Goal: Complete application form

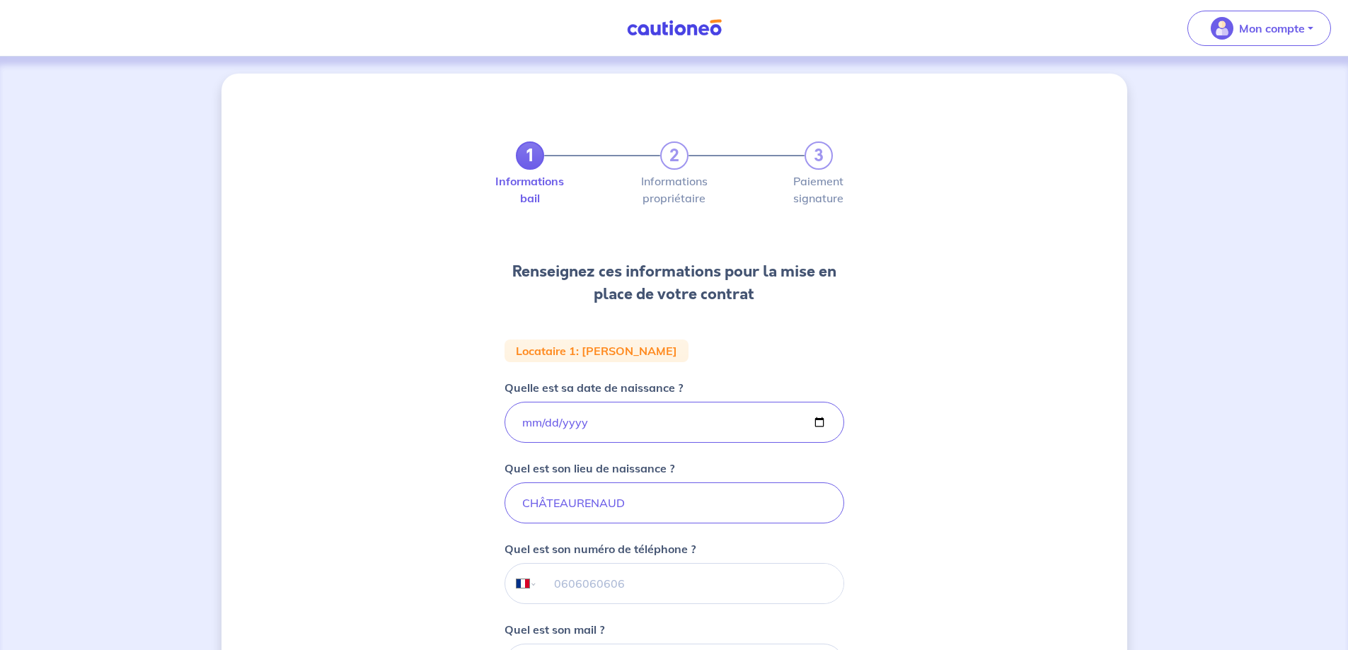
select select "FR"
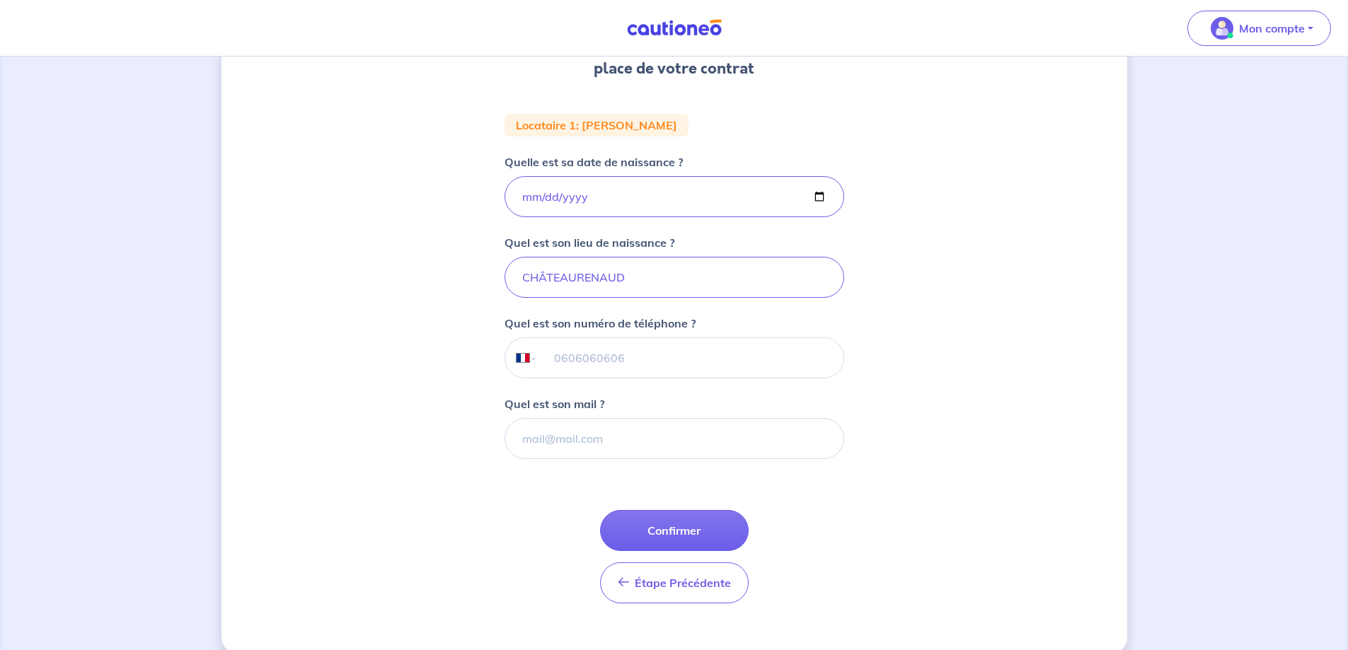
scroll to position [247, 0]
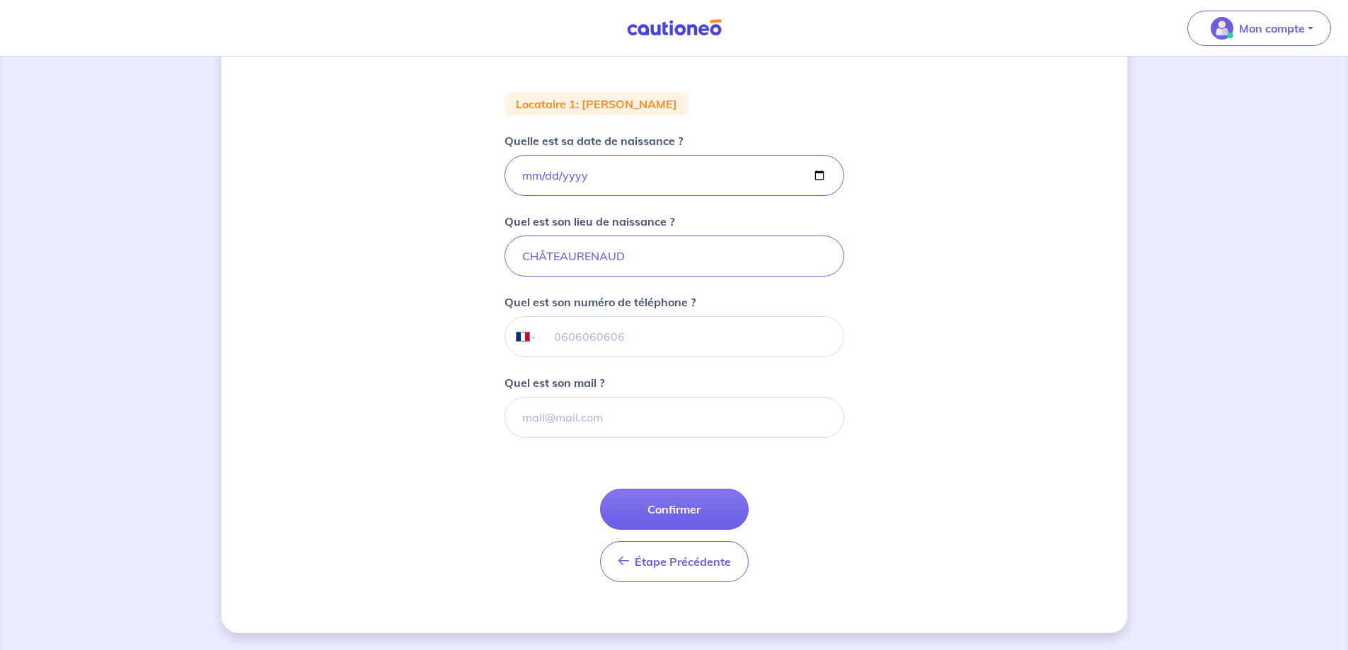
click at [573, 342] on input "tel" at bounding box center [690, 337] width 306 height 40
type input "06 36 54 94 60"
click at [592, 420] on input "Quel est son mail ?" at bounding box center [675, 417] width 340 height 41
type input "[EMAIL_ADDRESS][DOMAIN_NAME]"
click at [669, 509] on button "Confirmer" at bounding box center [674, 509] width 149 height 41
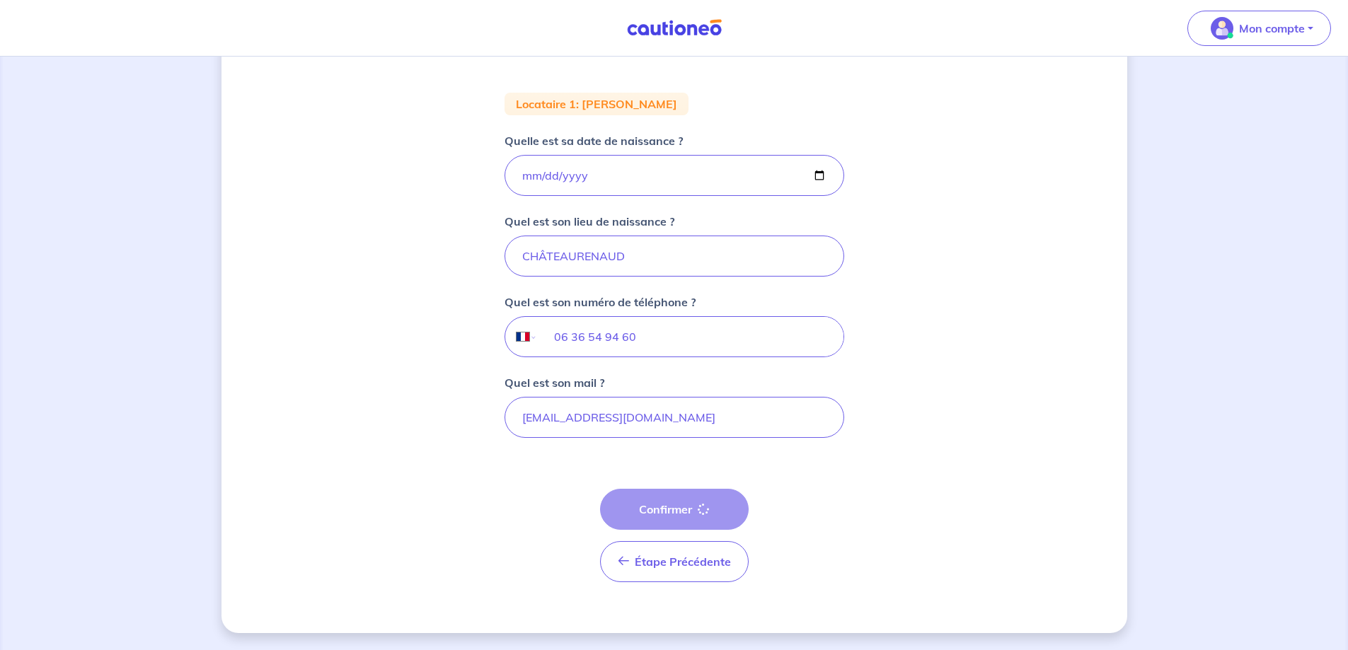
select select "FR"
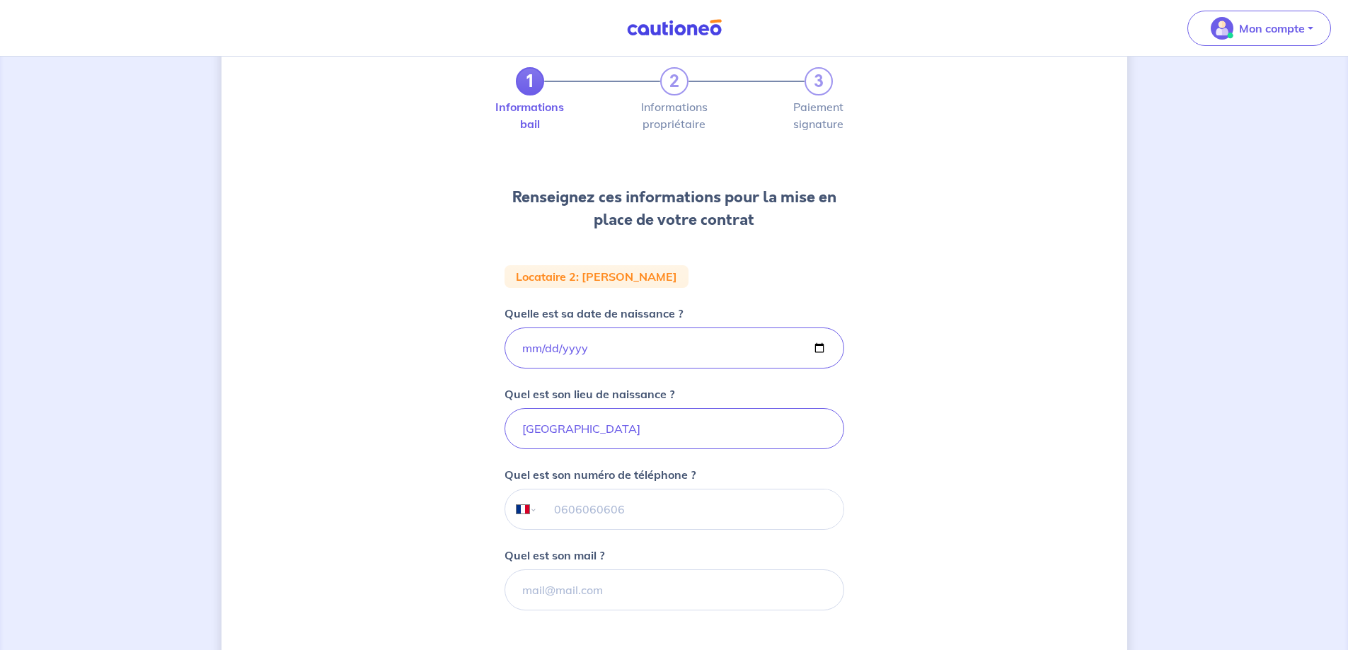
scroll to position [142, 0]
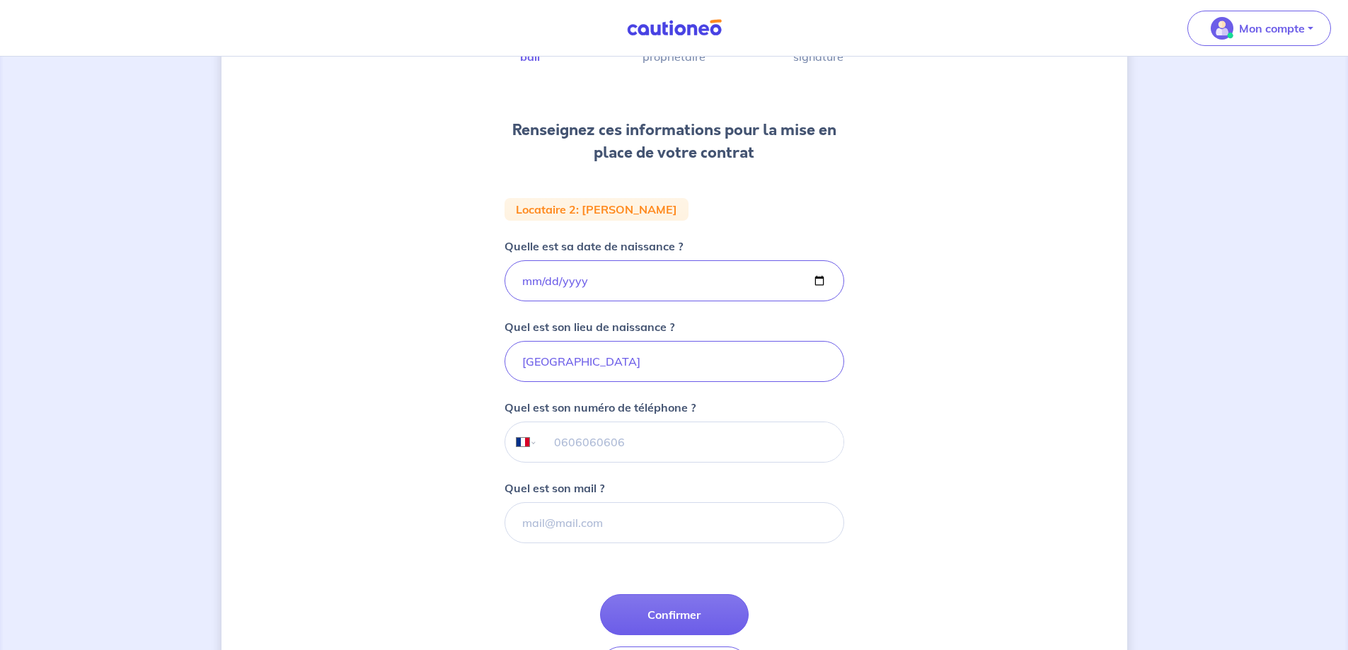
click at [595, 450] on input "tel" at bounding box center [690, 443] width 306 height 40
click at [550, 522] on input "Quel est son mail ?" at bounding box center [675, 523] width 340 height 41
type input "[EMAIL_ADDRESS][DOMAIN_NAME]"
click at [609, 450] on input "tel" at bounding box center [690, 443] width 306 height 40
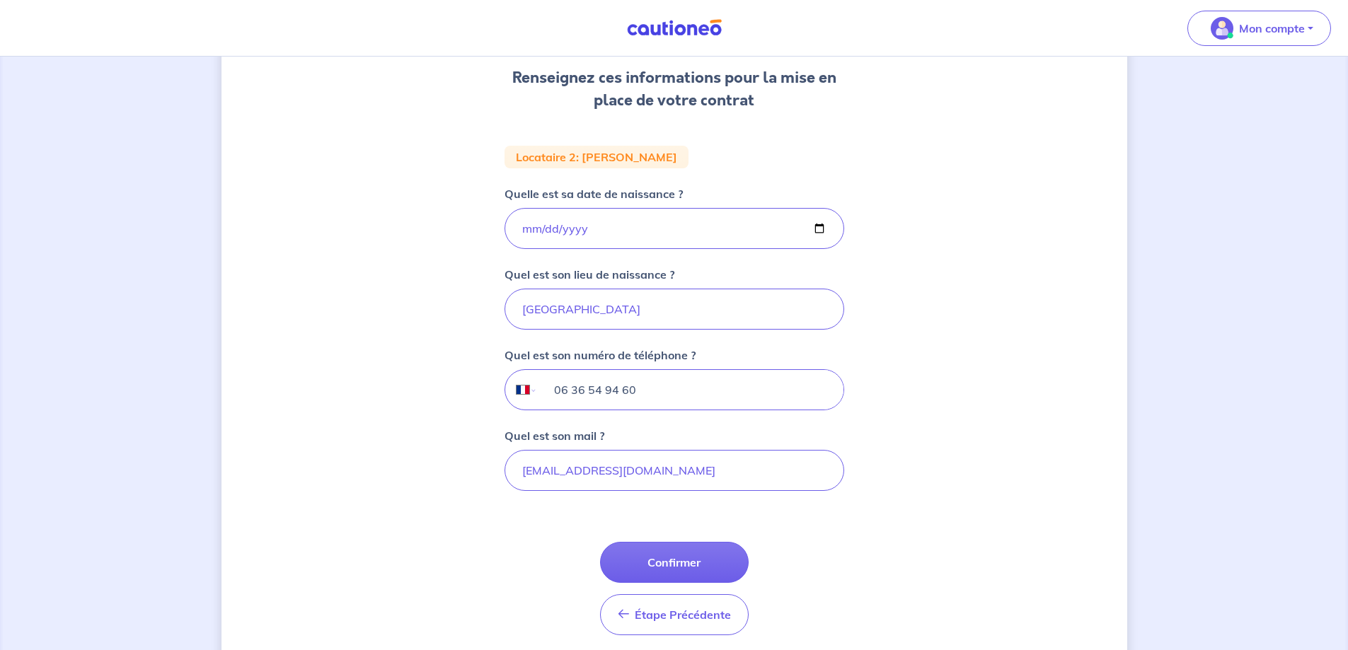
scroll to position [247, 0]
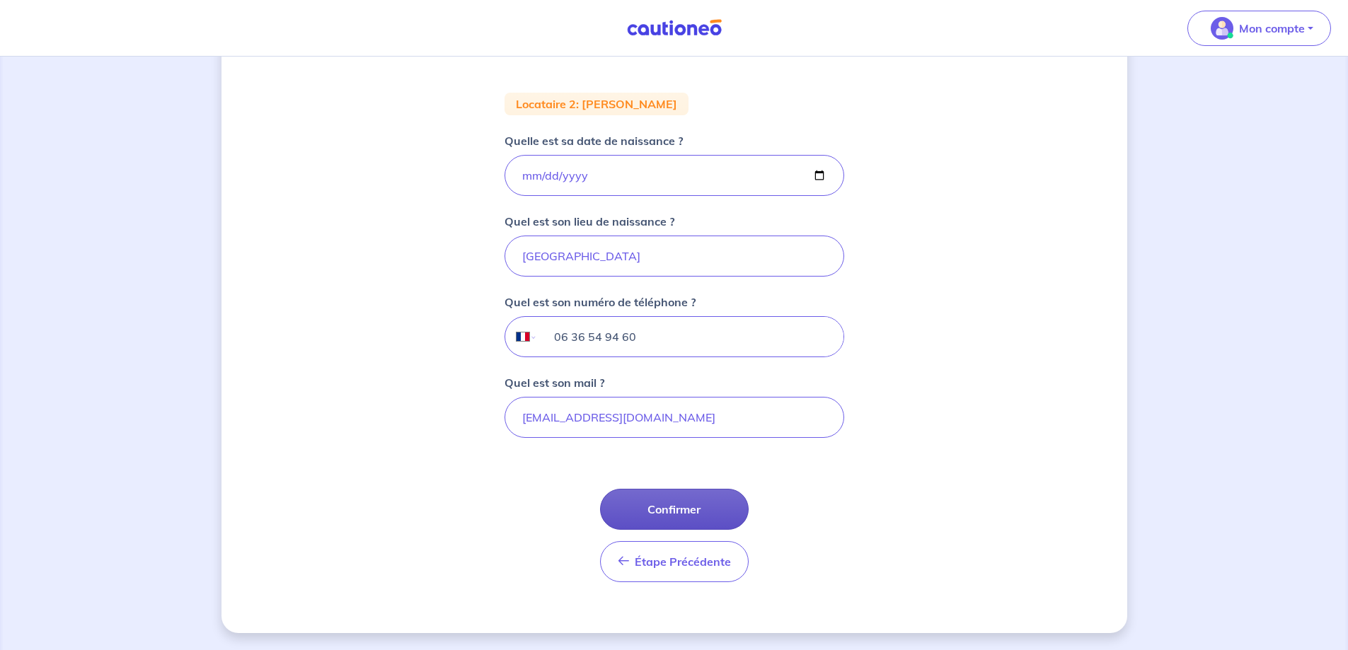
type input "06 36 54 94 60"
click at [660, 514] on button "Confirmer" at bounding box center [674, 509] width 149 height 41
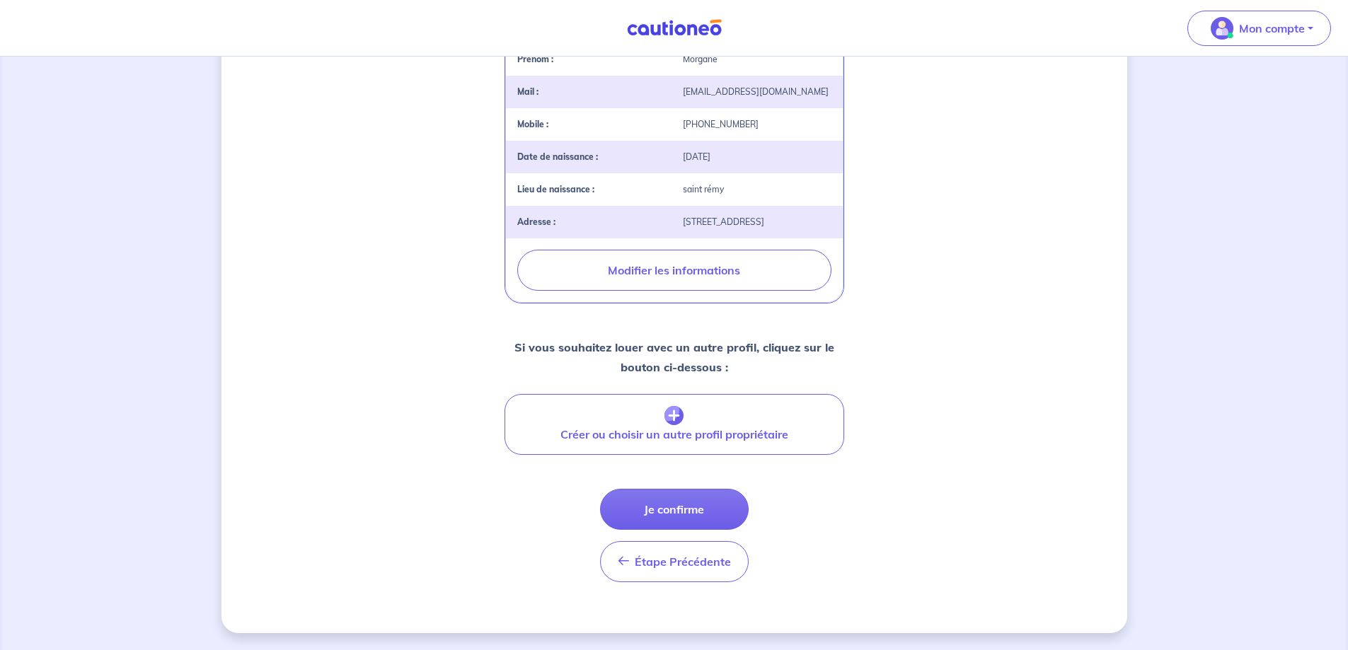
scroll to position [423, 0]
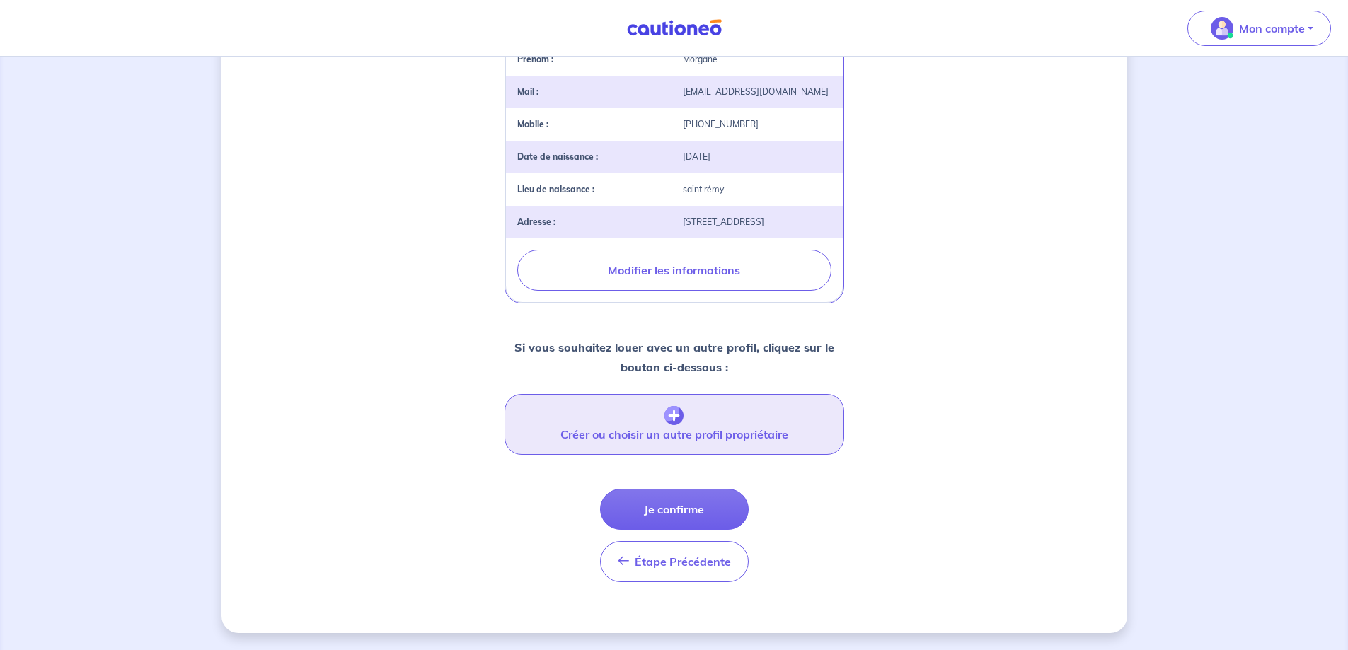
click at [677, 427] on button "Créer ou choisir un autre profil propriétaire" at bounding box center [675, 424] width 340 height 61
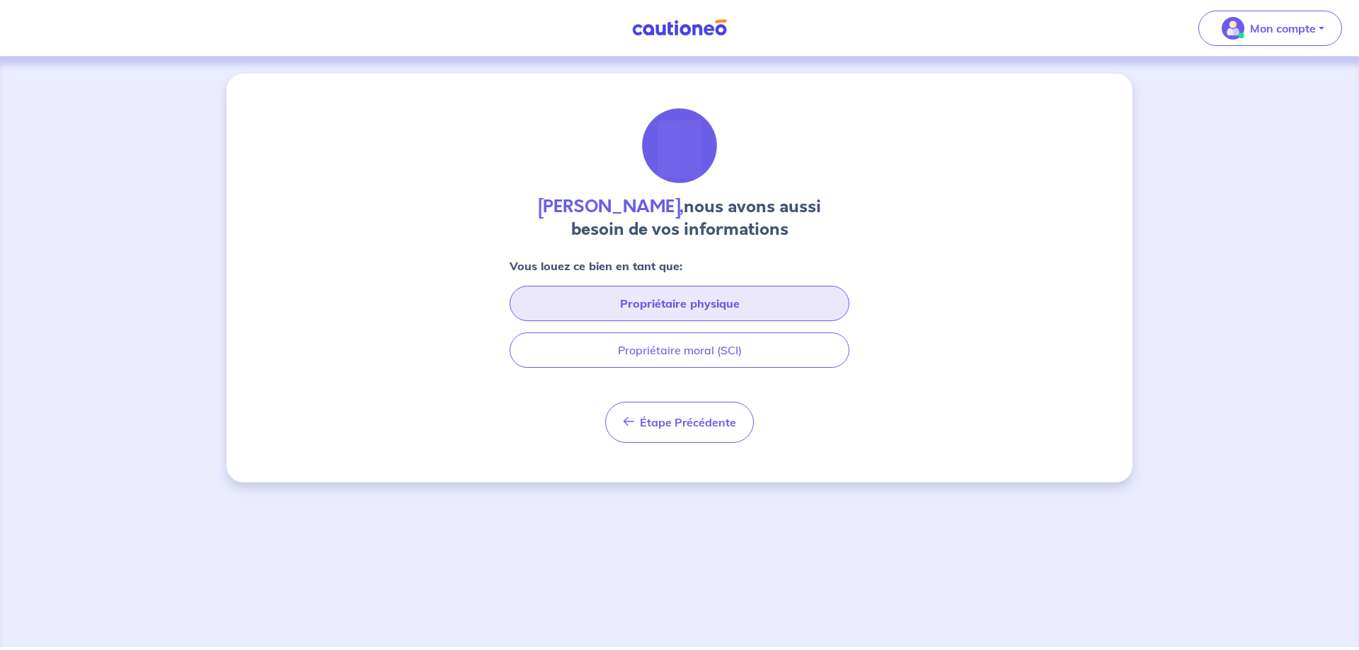
click at [681, 309] on button "Propriétaire physique" at bounding box center [680, 303] width 340 height 35
select select "FR"
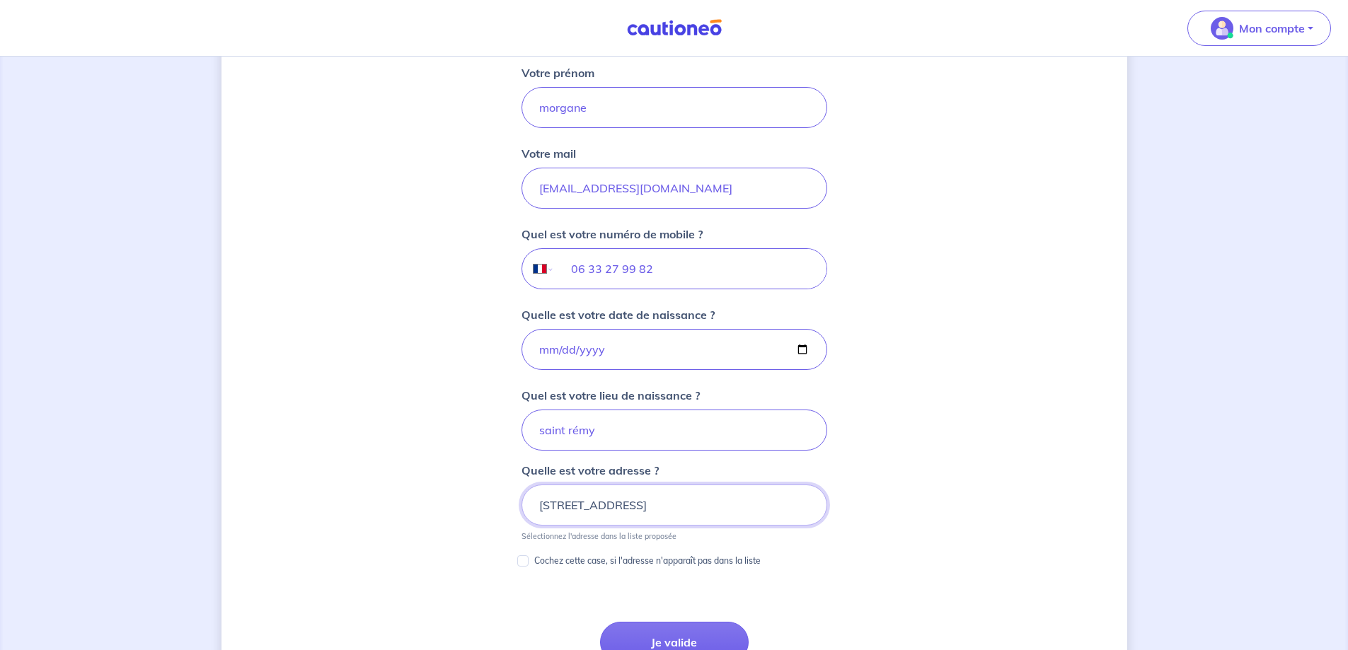
scroll to position [193, 0]
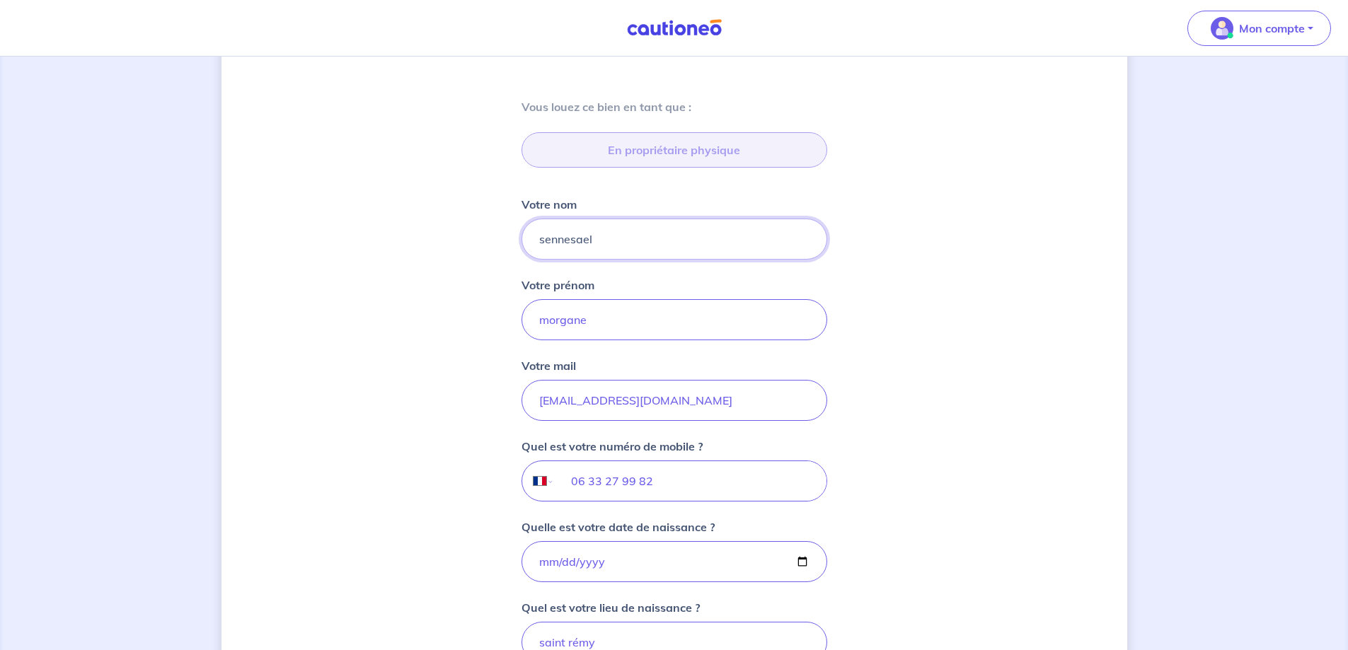
drag, startPoint x: 596, startPoint y: 246, endPoint x: 522, endPoint y: 257, distance: 74.5
click at [522, 257] on div "sennesael" at bounding box center [675, 239] width 306 height 41
type input "peulson"
drag, startPoint x: 619, startPoint y: 326, endPoint x: 475, endPoint y: 333, distance: 143.9
click at [475, 333] on div "[PERSON_NAME], nous avons aussi besoin de vos informations Vous louez [PERSON_N…" at bounding box center [675, 539] width 906 height 1319
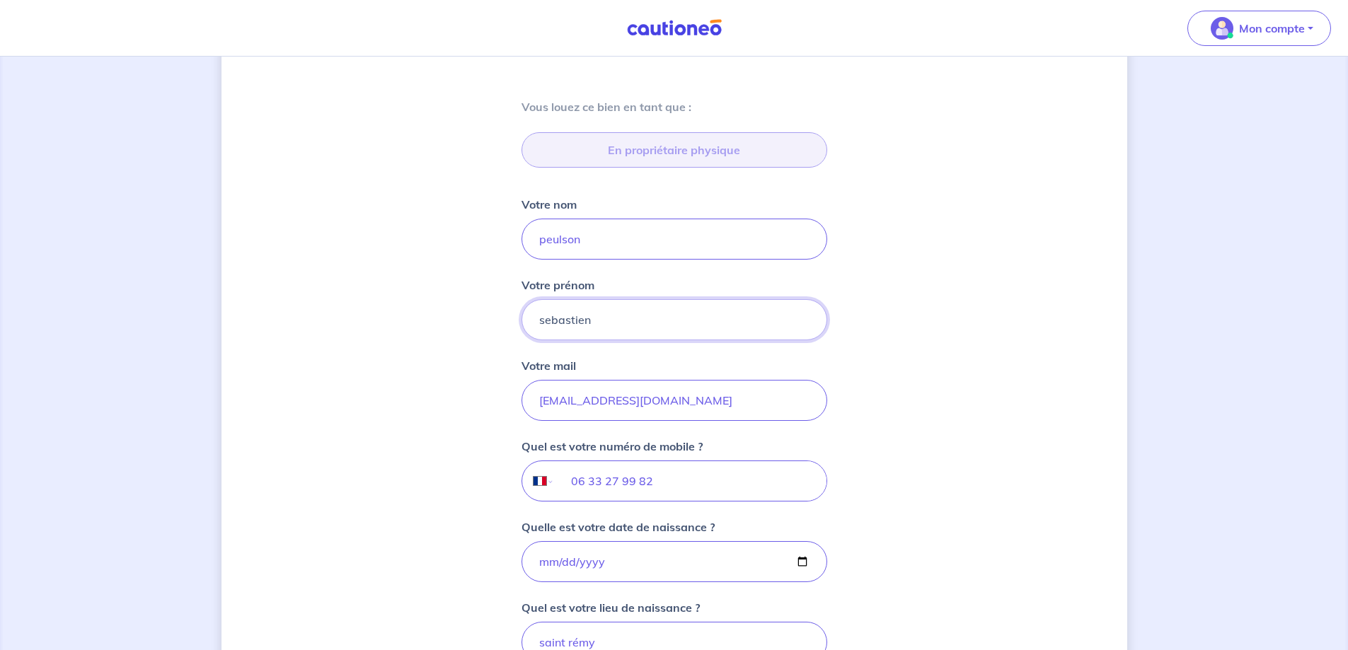
type input "sebastien"
drag, startPoint x: 722, startPoint y: 406, endPoint x: 541, endPoint y: 410, distance: 181.2
click at [541, 410] on input "[EMAIL_ADDRESS][DOMAIN_NAME]" at bounding box center [675, 400] width 306 height 41
click at [587, 399] on input "peuls" at bounding box center [675, 400] width 306 height 41
click at [588, 399] on input "peuls" at bounding box center [675, 400] width 306 height 41
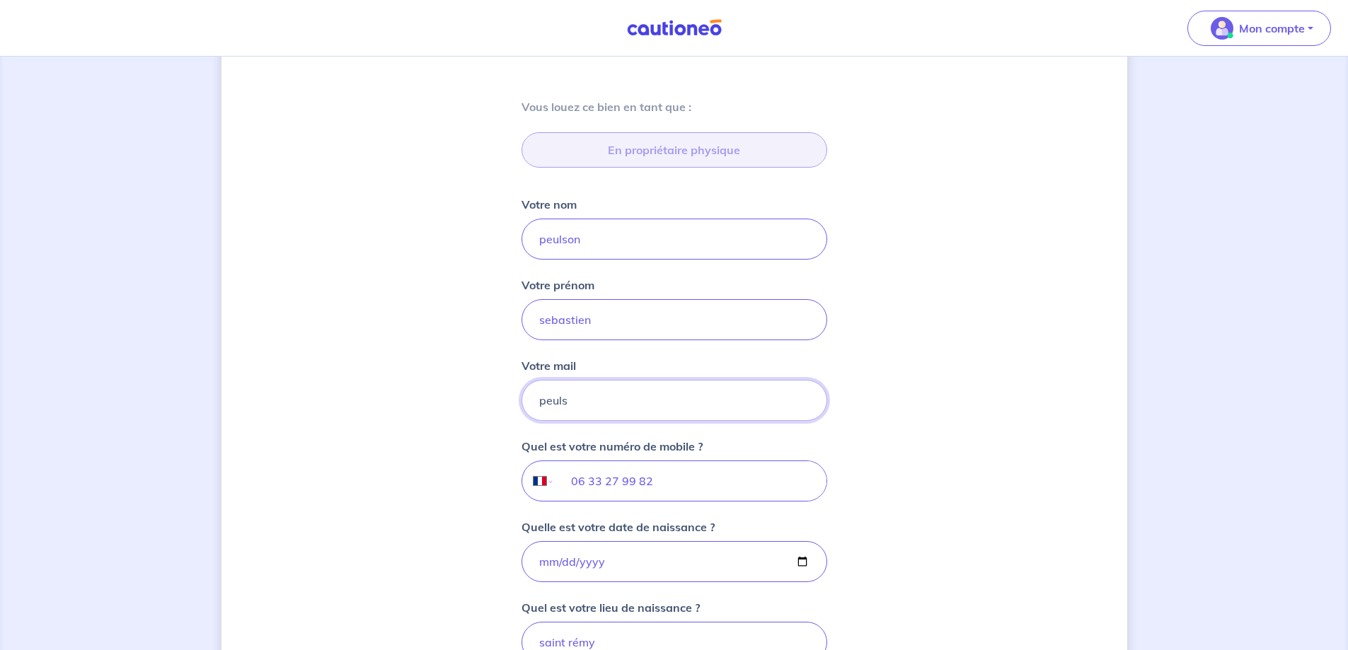
click at [588, 399] on input "peuls" at bounding box center [675, 400] width 306 height 41
type input "peuls"
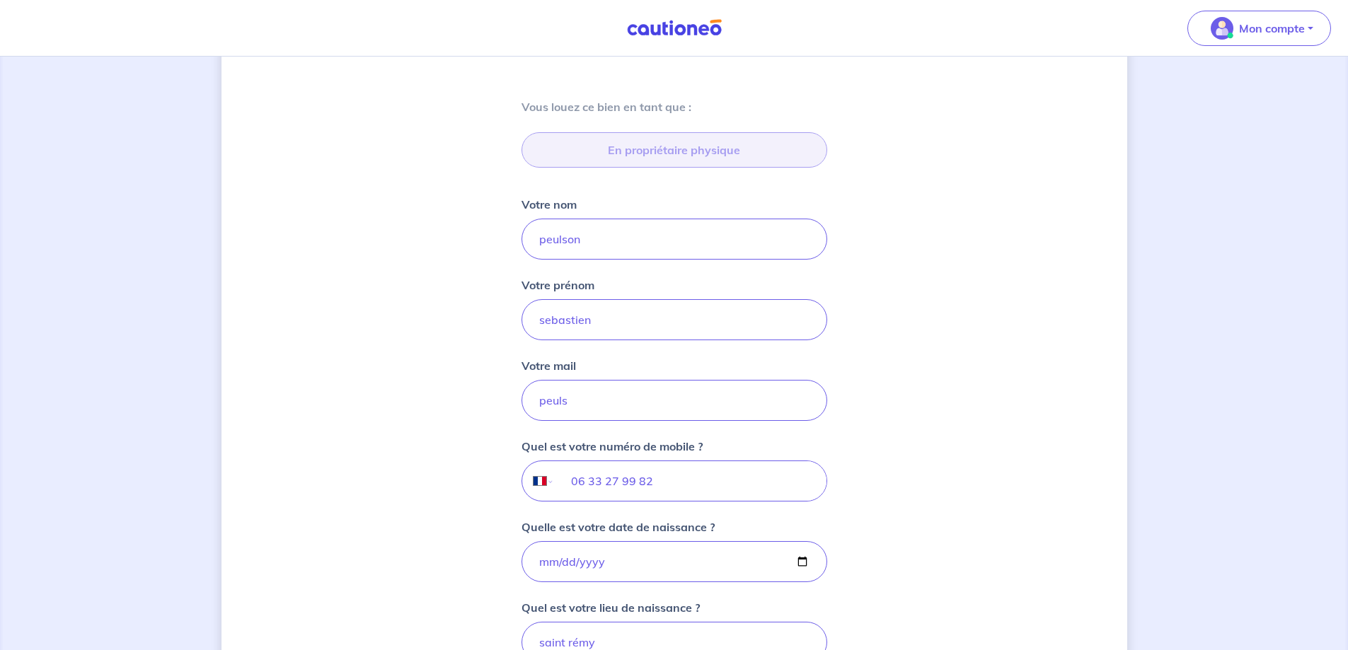
click at [645, 457] on div "Quel est votre numéro de mobile ? International [GEOGRAPHIC_DATA] [GEOGRAPHIC_D…" at bounding box center [675, 470] width 306 height 64
click at [660, 486] on input "06 33 27 99 82" at bounding box center [690, 481] width 272 height 40
type input "0"
type input "06 74 25 61 45"
click at [631, 399] on input "peuls" at bounding box center [675, 400] width 306 height 41
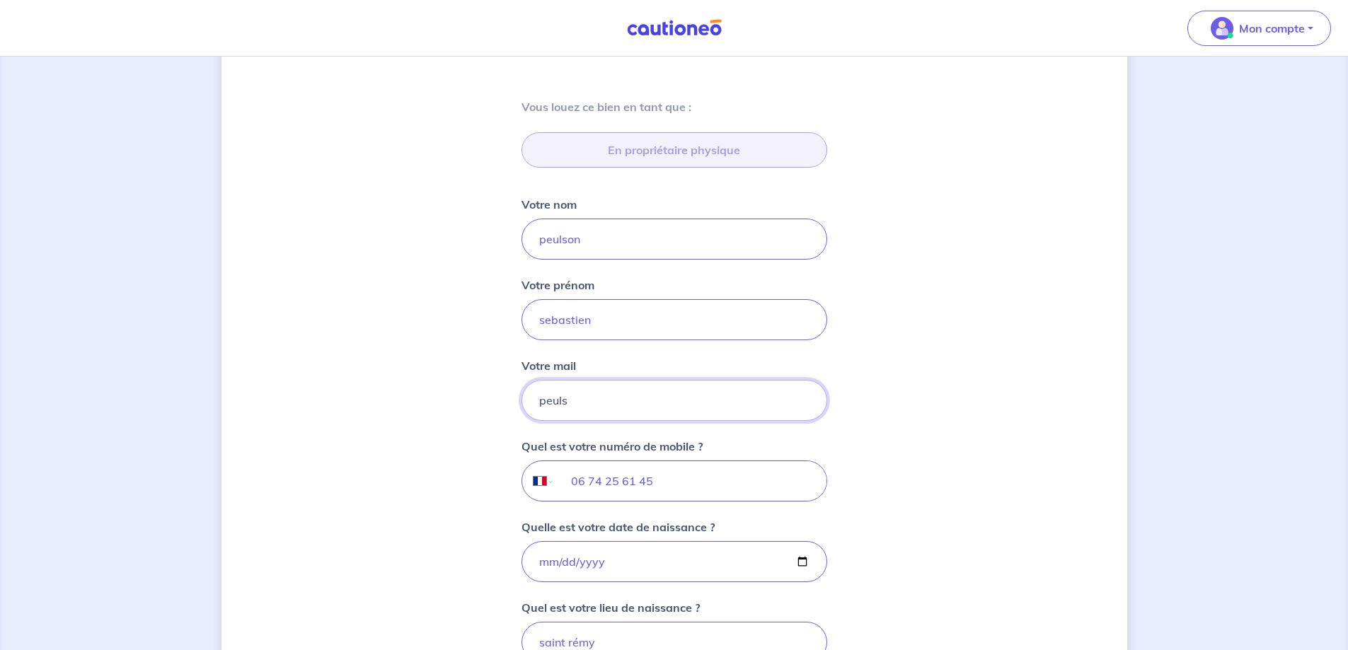
type input "peul"
drag, startPoint x: 562, startPoint y: 396, endPoint x: 522, endPoint y: 400, distance: 40.6
click at [522, 400] on input "peul" at bounding box center [675, 400] width 306 height 41
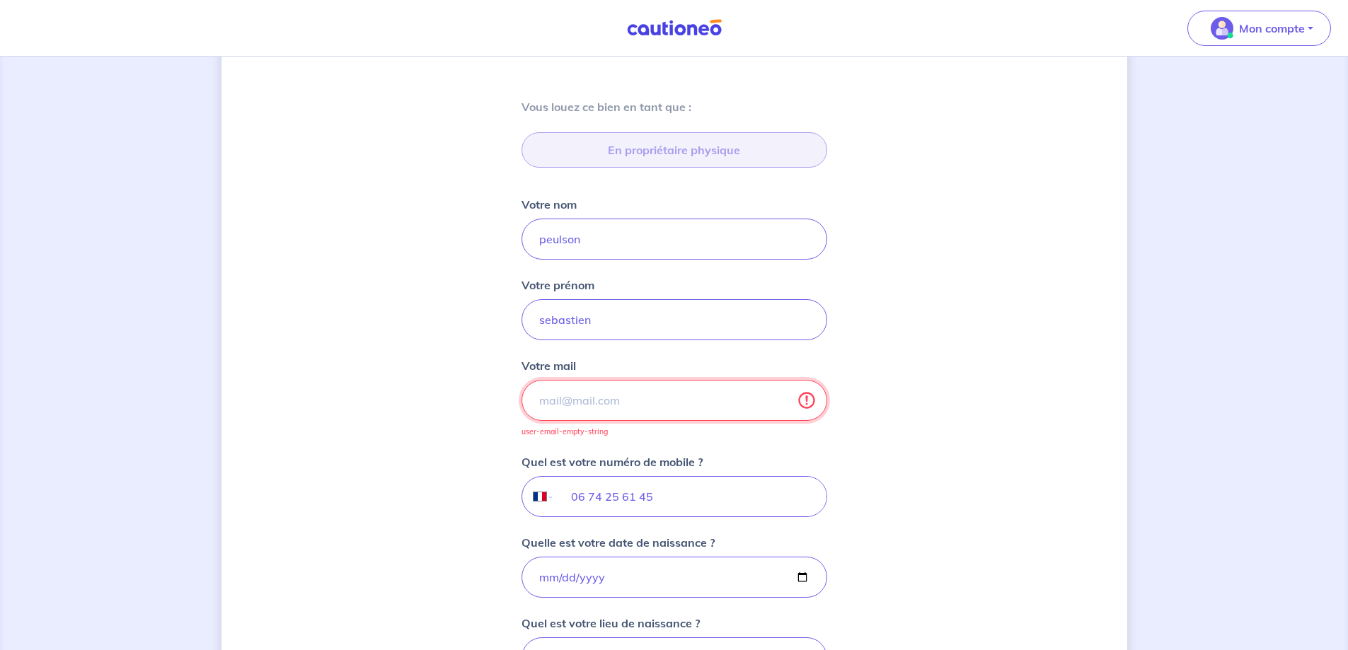
type input "m"
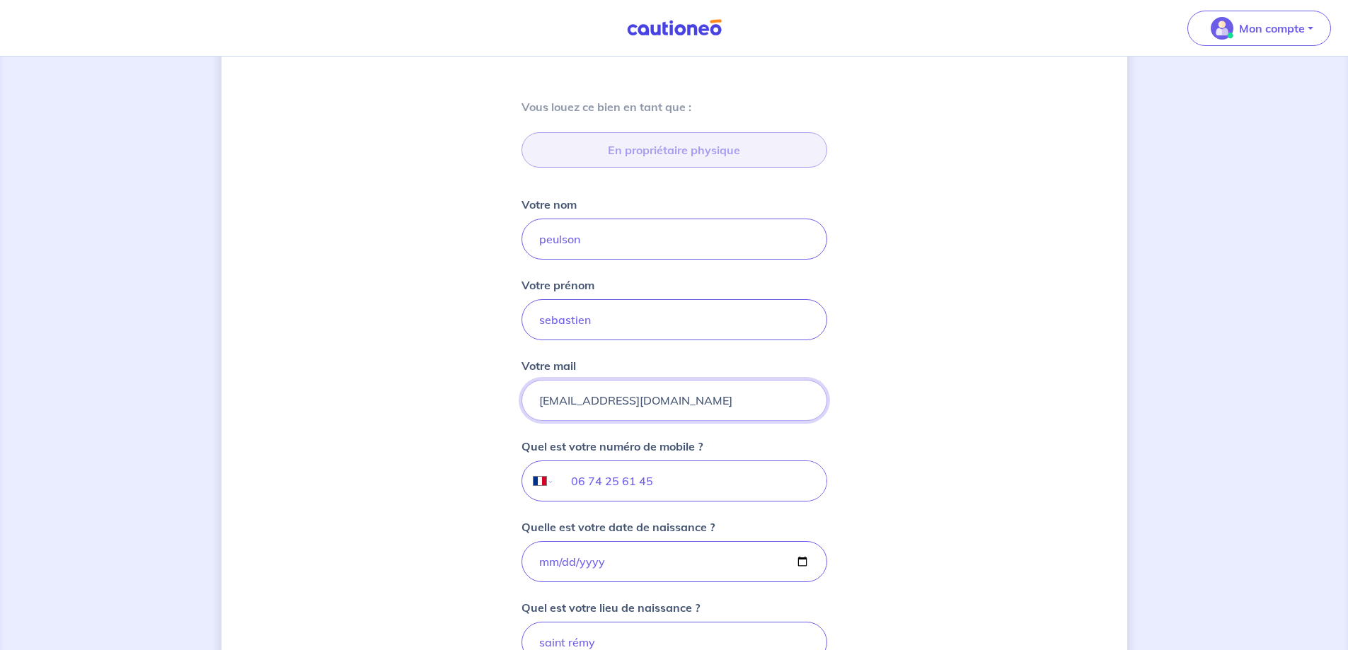
click at [641, 402] on input "[EMAIL_ADDRESS][DOMAIN_NAME]" at bounding box center [675, 400] width 306 height 41
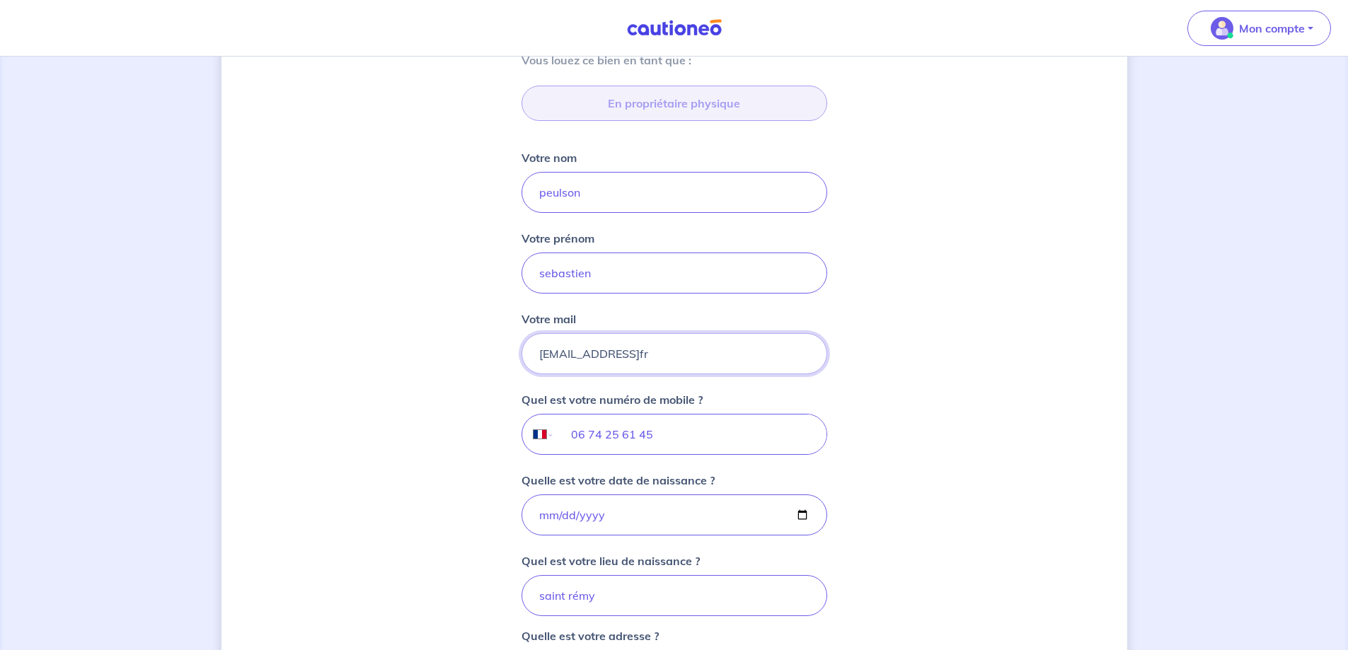
scroll to position [476, 0]
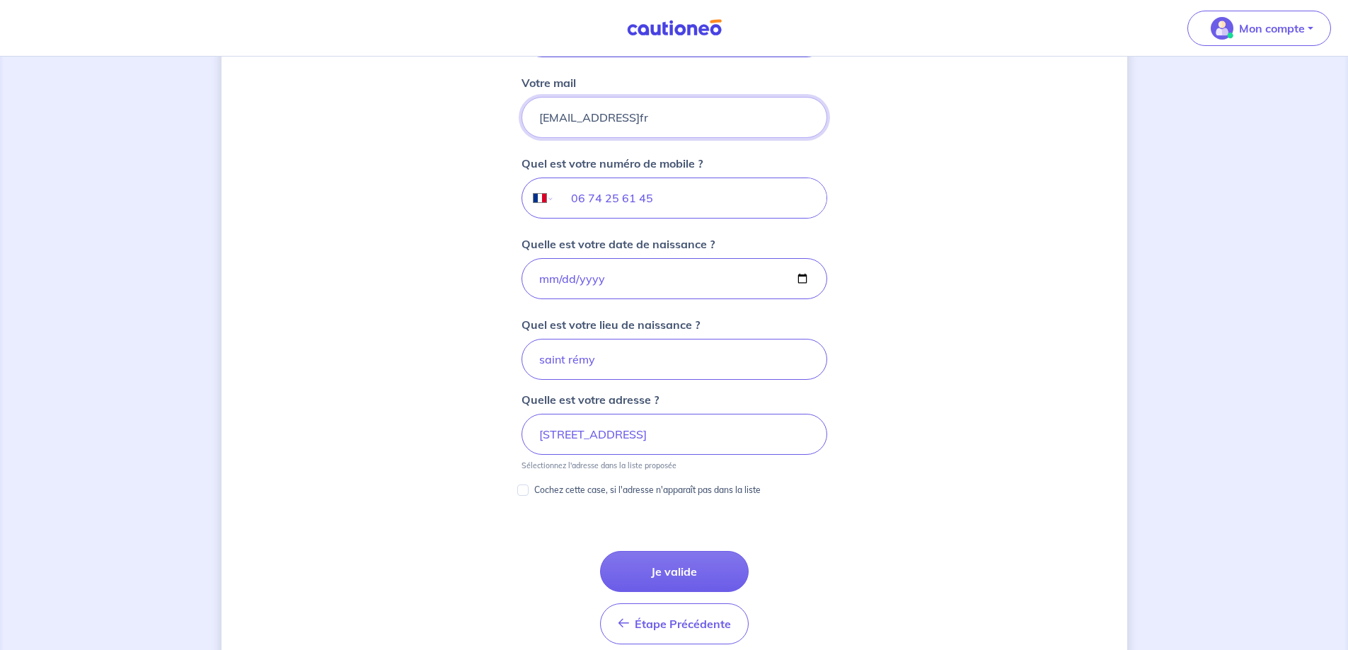
type input "[EMAIL_ADDRESS]fr"
drag, startPoint x: 621, startPoint y: 358, endPoint x: 577, endPoint y: 316, distance: 61.1
click at [516, 364] on div "Vous louez [PERSON_NAME] en [PERSON_NAME] que : En propriétaire physique Votre …" at bounding box center [675, 140] width 340 height 719
drag, startPoint x: 536, startPoint y: 287, endPoint x: 506, endPoint y: 285, distance: 30.5
click at [506, 285] on div "Vous louez [PERSON_NAME] en [PERSON_NAME] que : En propriétaire physique Votre …" at bounding box center [675, 140] width 340 height 719
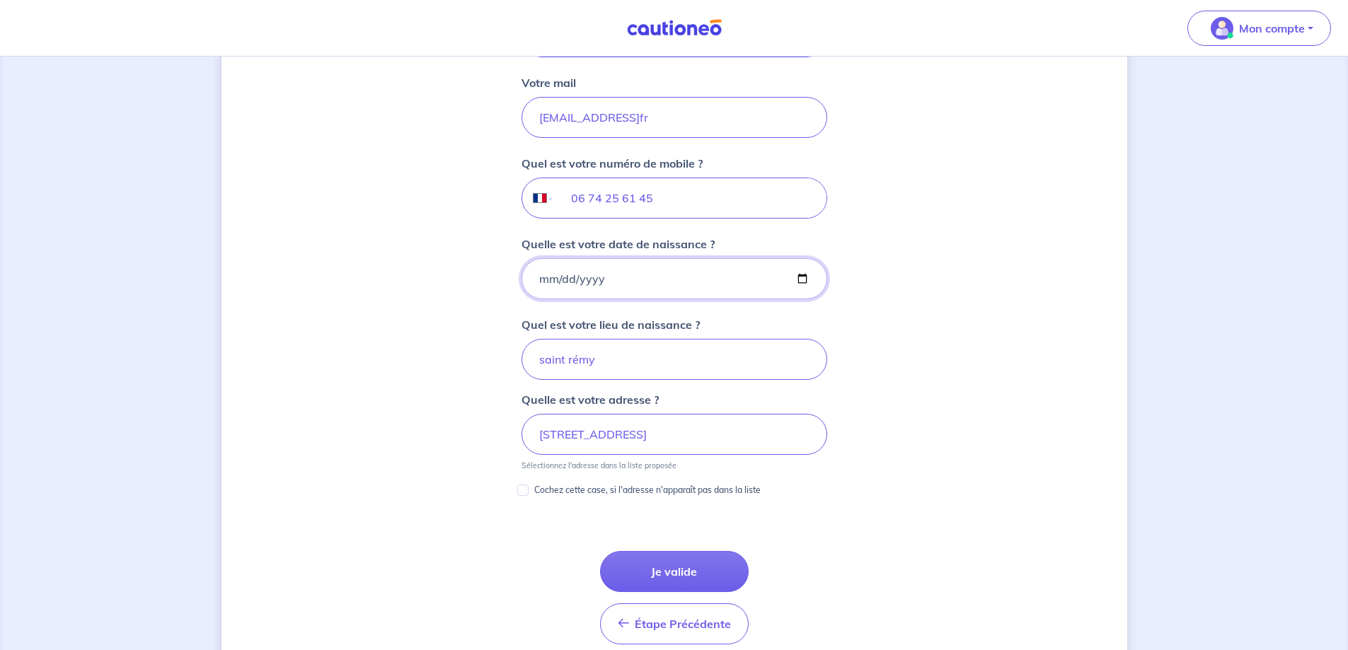
drag, startPoint x: 593, startPoint y: 271, endPoint x: 603, endPoint y: 274, distance: 10.3
click at [594, 271] on input "[DATE]" at bounding box center [675, 278] width 306 height 41
click at [606, 275] on input "[DATE]" at bounding box center [675, 278] width 306 height 41
click at [605, 281] on input "[DATE]" at bounding box center [675, 278] width 306 height 41
click at [605, 282] on input "[DATE]" at bounding box center [675, 278] width 306 height 41
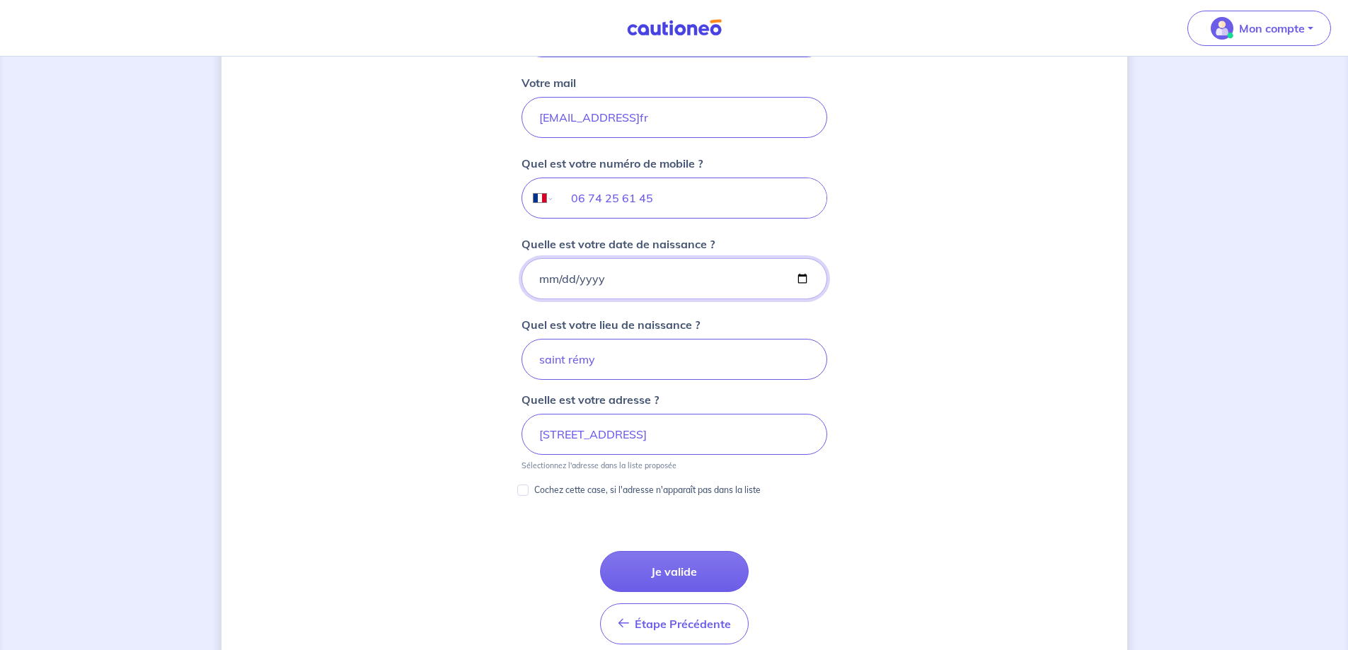
click at [605, 282] on input "[DATE]" at bounding box center [675, 278] width 306 height 41
click at [658, 258] on input "[DATE]" at bounding box center [675, 278] width 306 height 41
click at [607, 278] on input "[DATE]" at bounding box center [675, 278] width 306 height 41
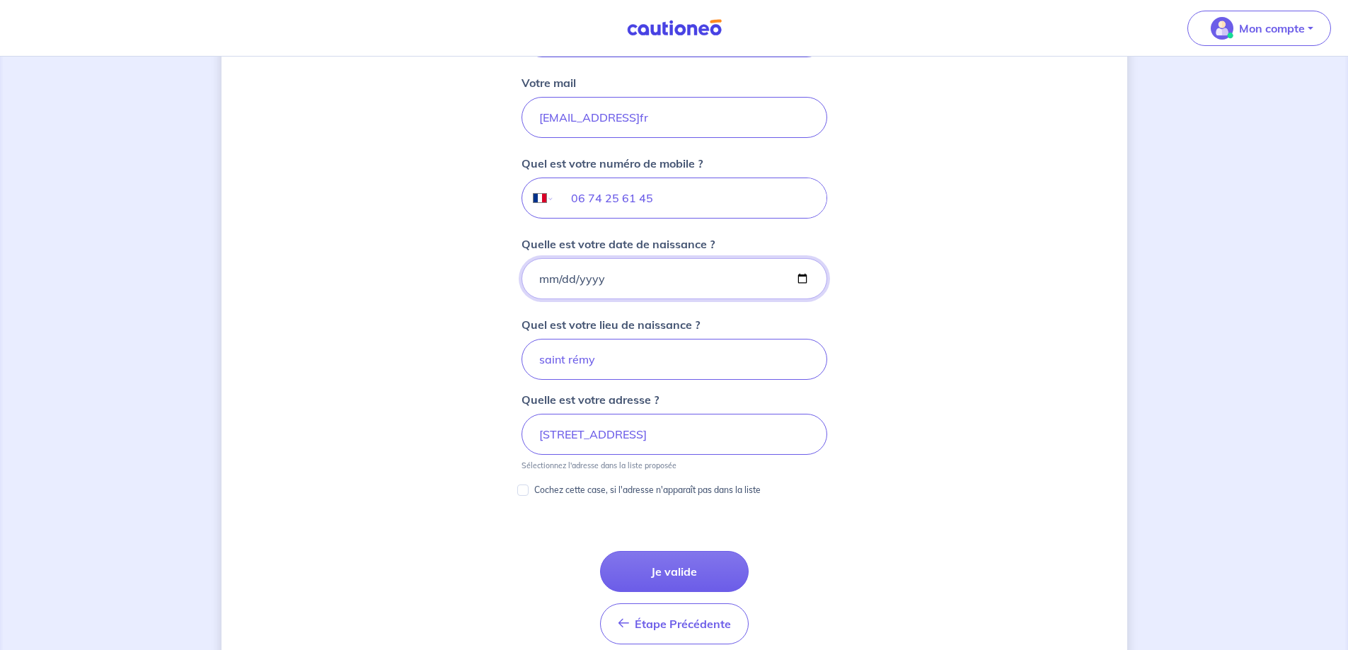
type input "[DATE]"
click button "Je valide" at bounding box center [674, 571] width 149 height 41
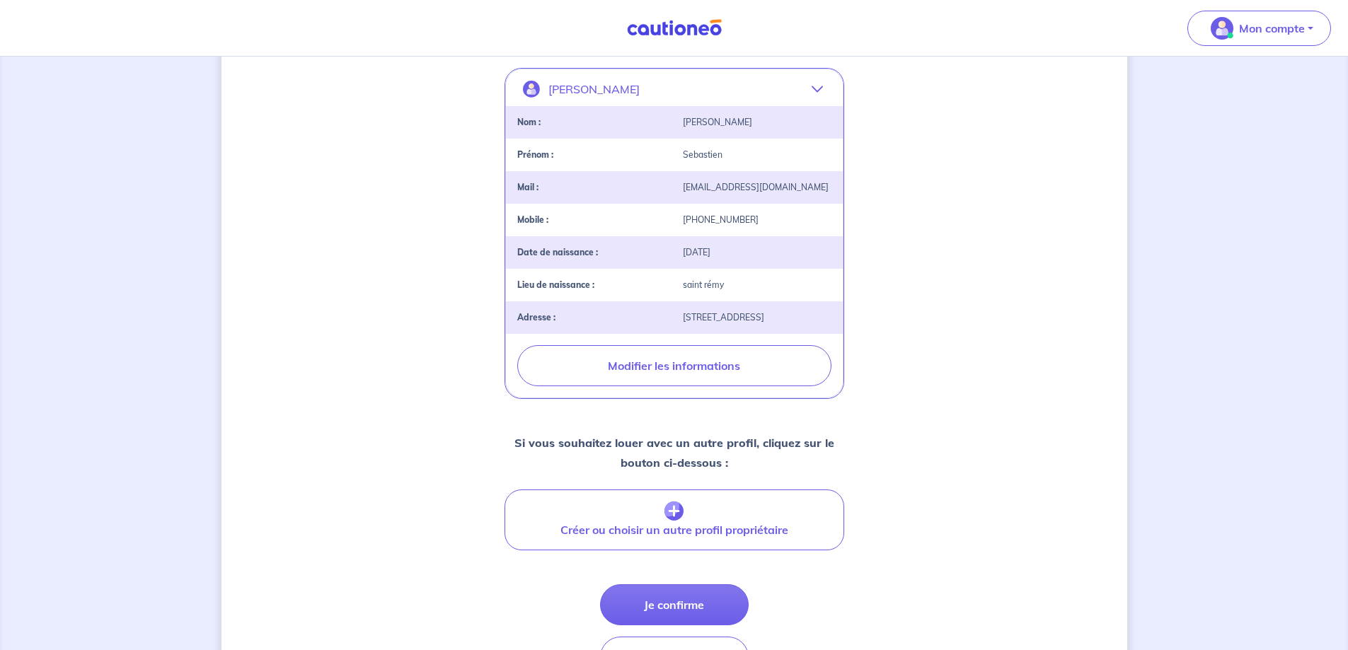
scroll to position [423, 0]
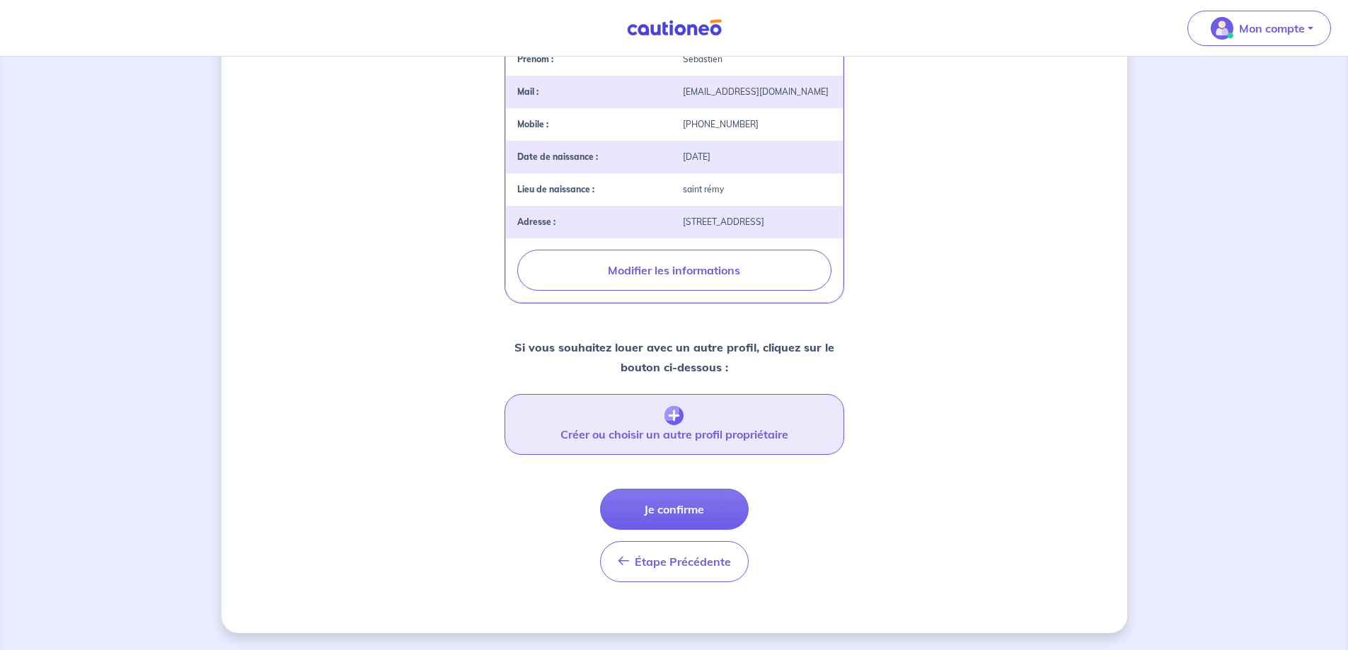
click at [658, 418] on button "Créer ou choisir un autre profil propriétaire" at bounding box center [675, 424] width 340 height 61
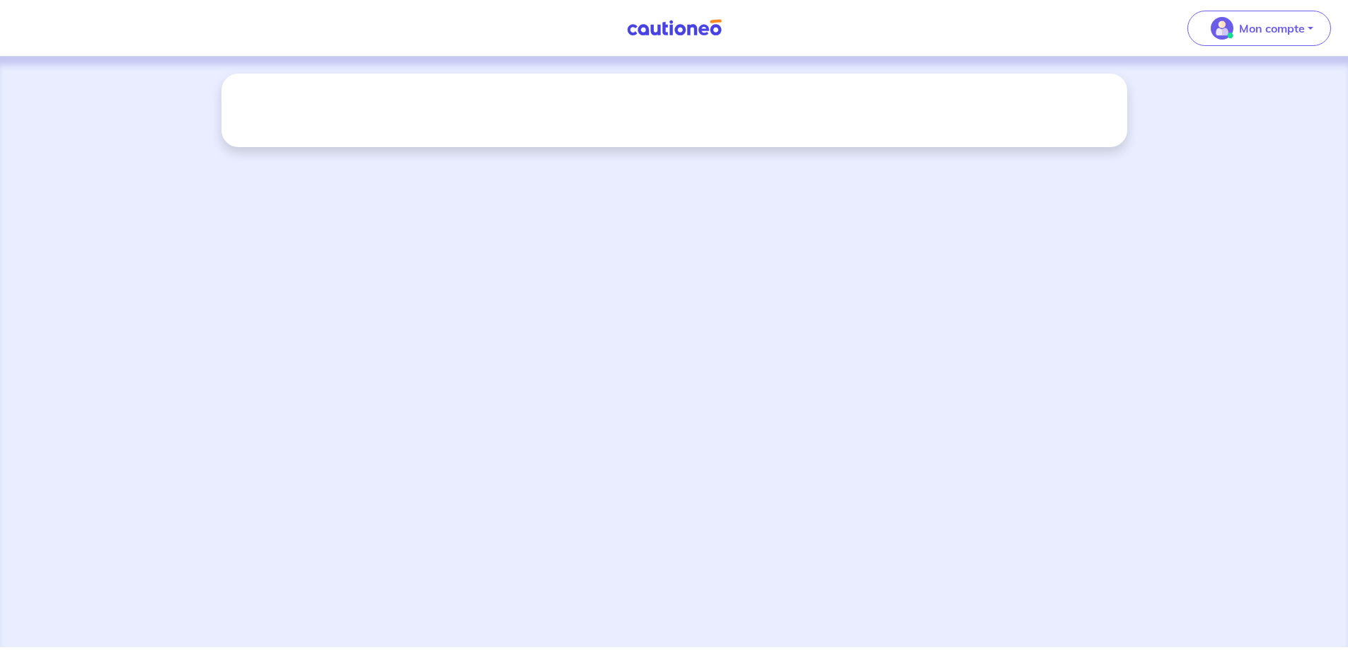
scroll to position [0, 0]
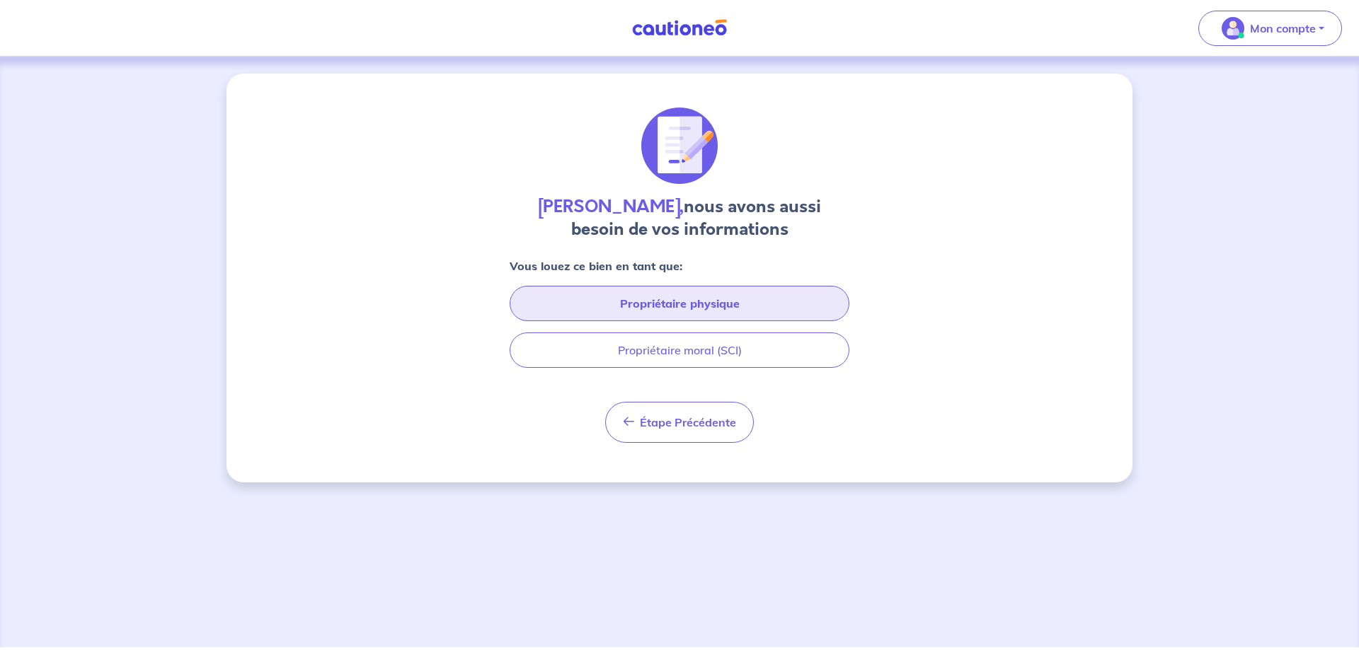
click at [664, 309] on button "Propriétaire physique" at bounding box center [680, 303] width 340 height 35
select select "FR"
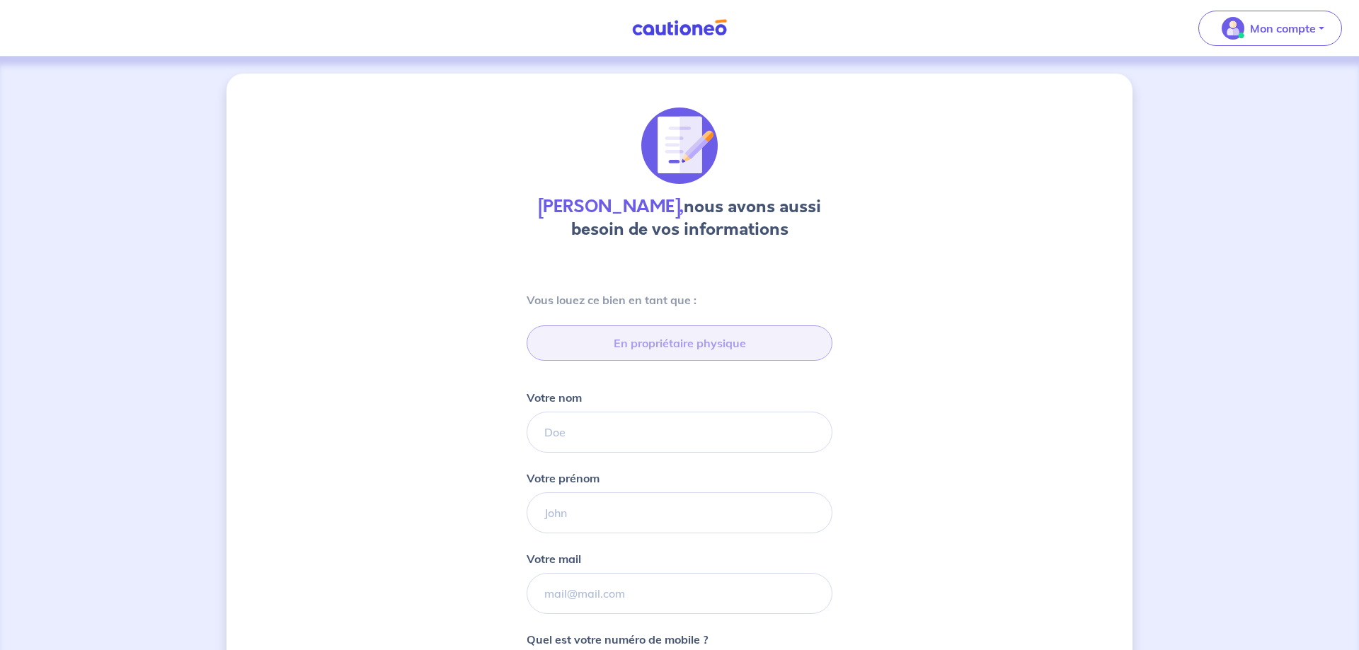
type input "06 33 27 99 82"
type input "[STREET_ADDRESS]"
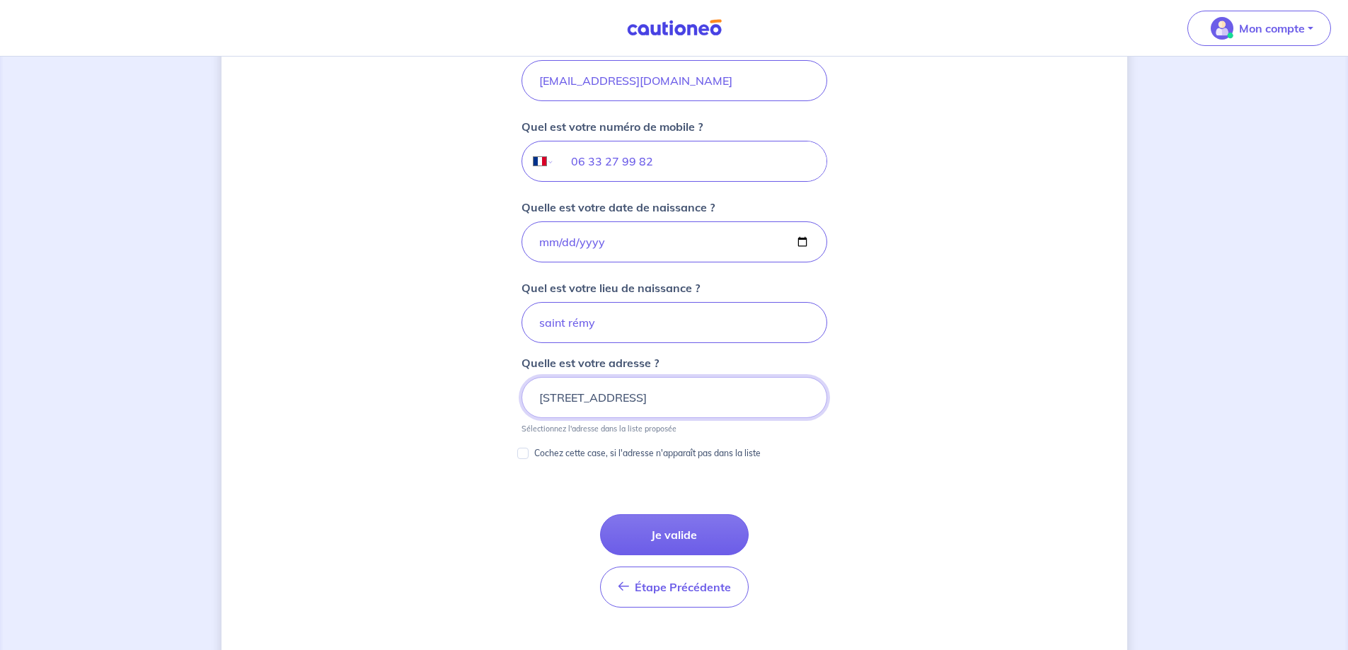
scroll to position [374, 0]
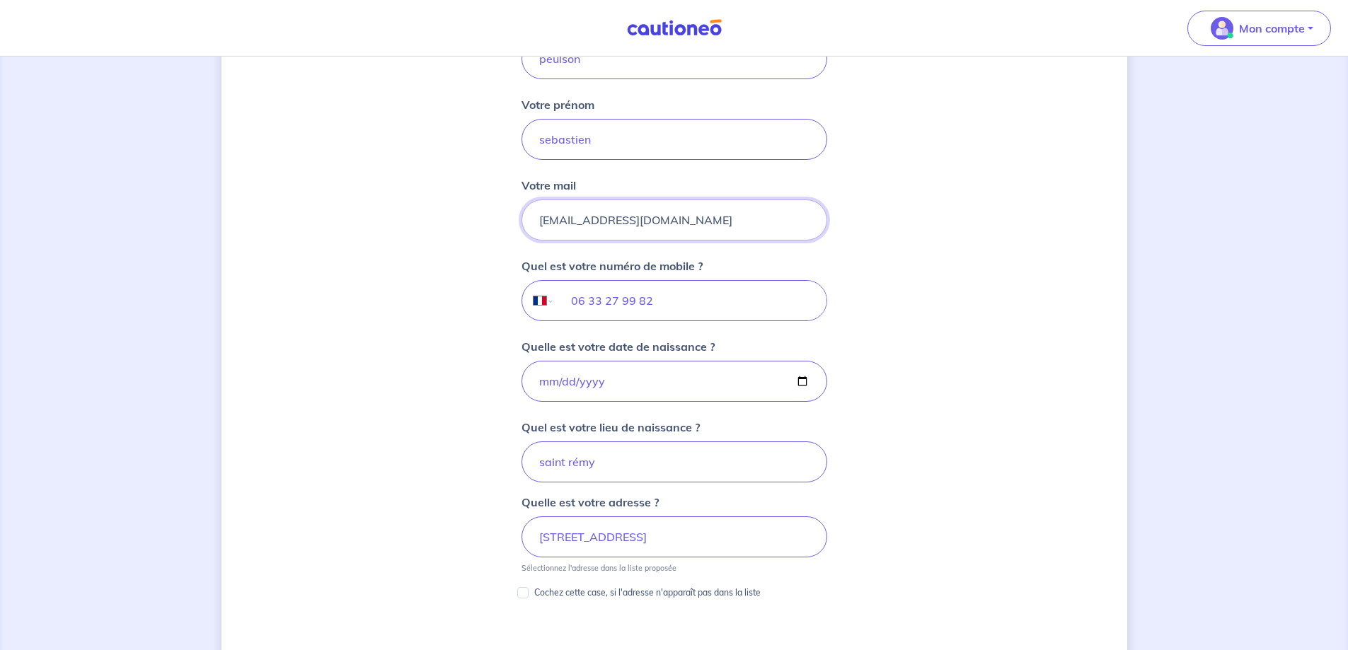
click at [644, 214] on input "Votre mail" at bounding box center [675, 220] width 306 height 41
click at [645, 214] on input "[EMAIL_ADDRESS][DOMAIN_NAME]" at bounding box center [675, 220] width 306 height 41
click at [700, 230] on input "[EMAIL_ADDRESS]" at bounding box center [675, 220] width 306 height 41
click at [651, 220] on input "[EMAIL_ADDRESS]" at bounding box center [675, 220] width 306 height 41
click at [650, 219] on input "[EMAIL_ADDRESS]" at bounding box center [675, 220] width 306 height 41
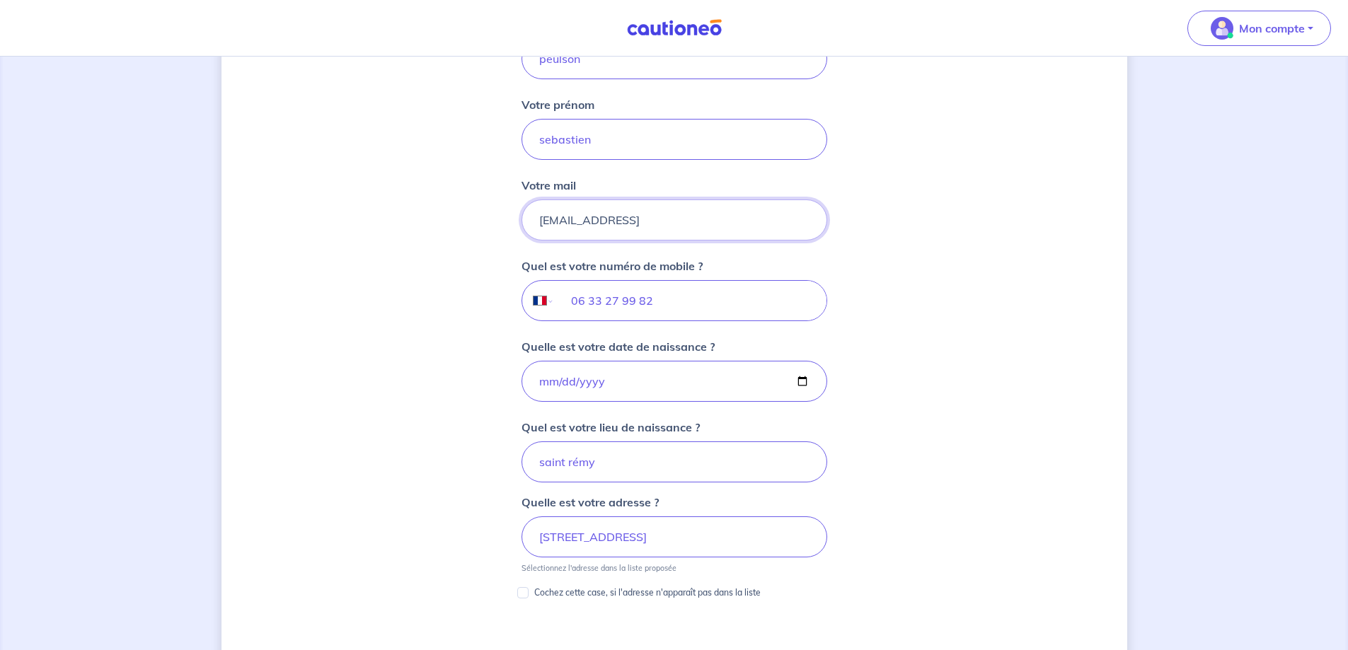
click at [650, 219] on input "[EMAIL_ADDRESS]" at bounding box center [675, 220] width 306 height 41
type input "p"
type input "[EMAIL_ADDRESS][DOMAIN_NAME]"
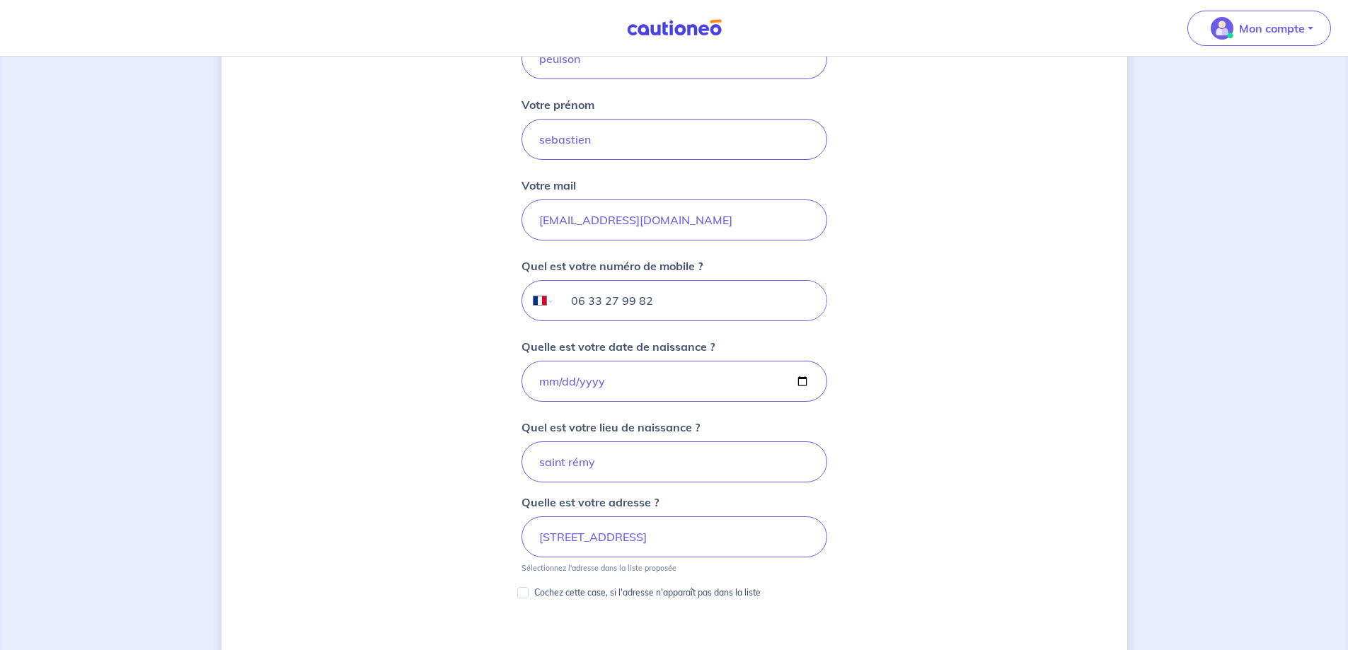
click at [662, 303] on input "06 33 27 99 82" at bounding box center [690, 301] width 272 height 40
type input "0"
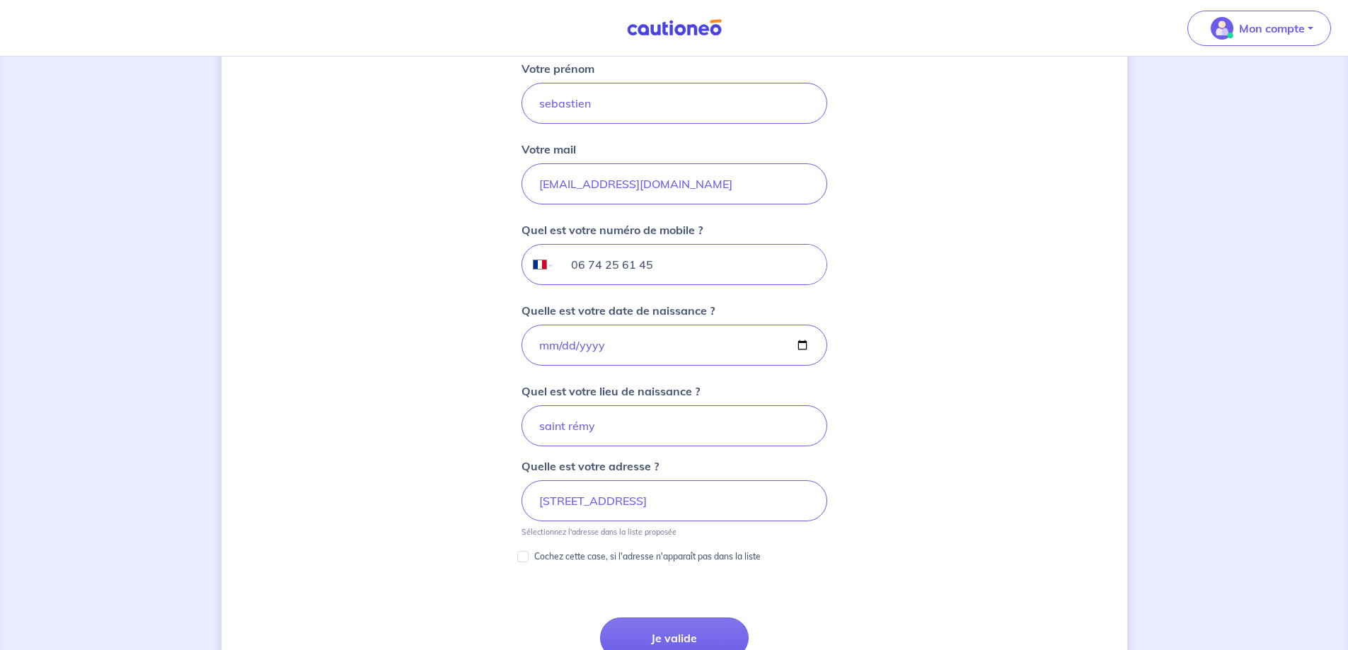
scroll to position [444, 0]
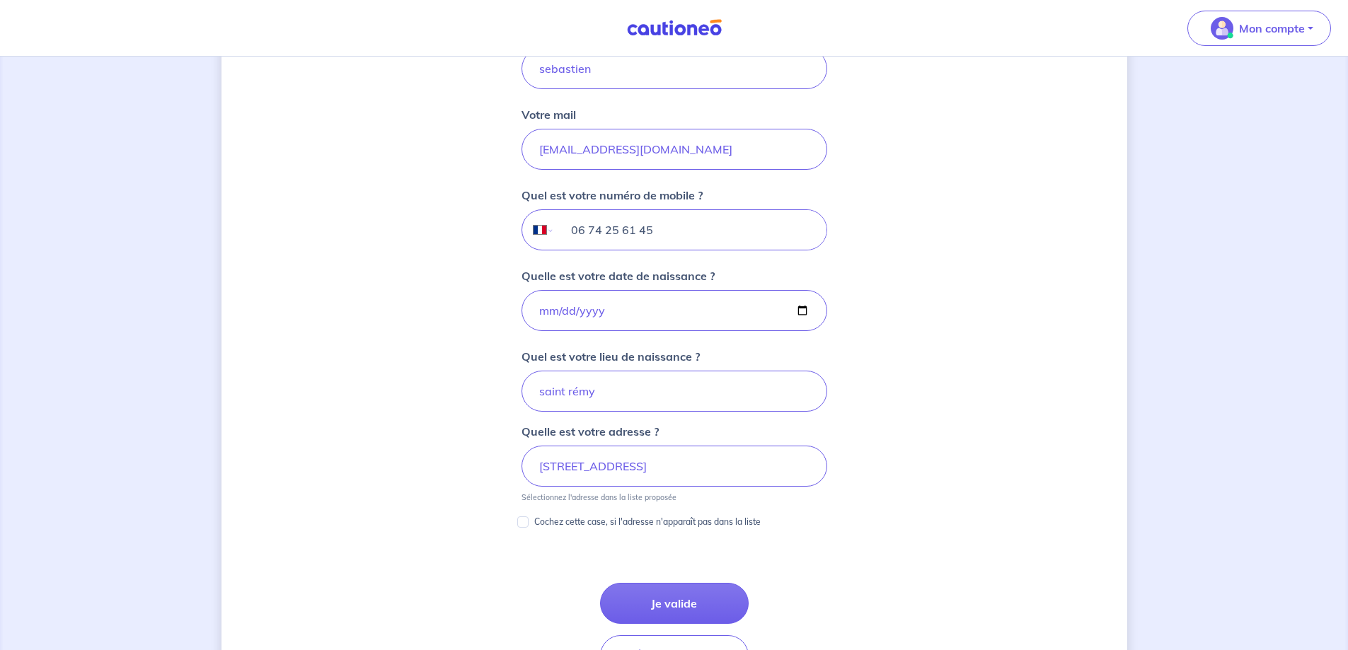
type input "06 74 25 61 45"
click at [604, 394] on input "Quel est votre lieu de naissance ?" at bounding box center [675, 391] width 306 height 41
click button "Je valide" at bounding box center [674, 603] width 149 height 41
type input "saint rém"
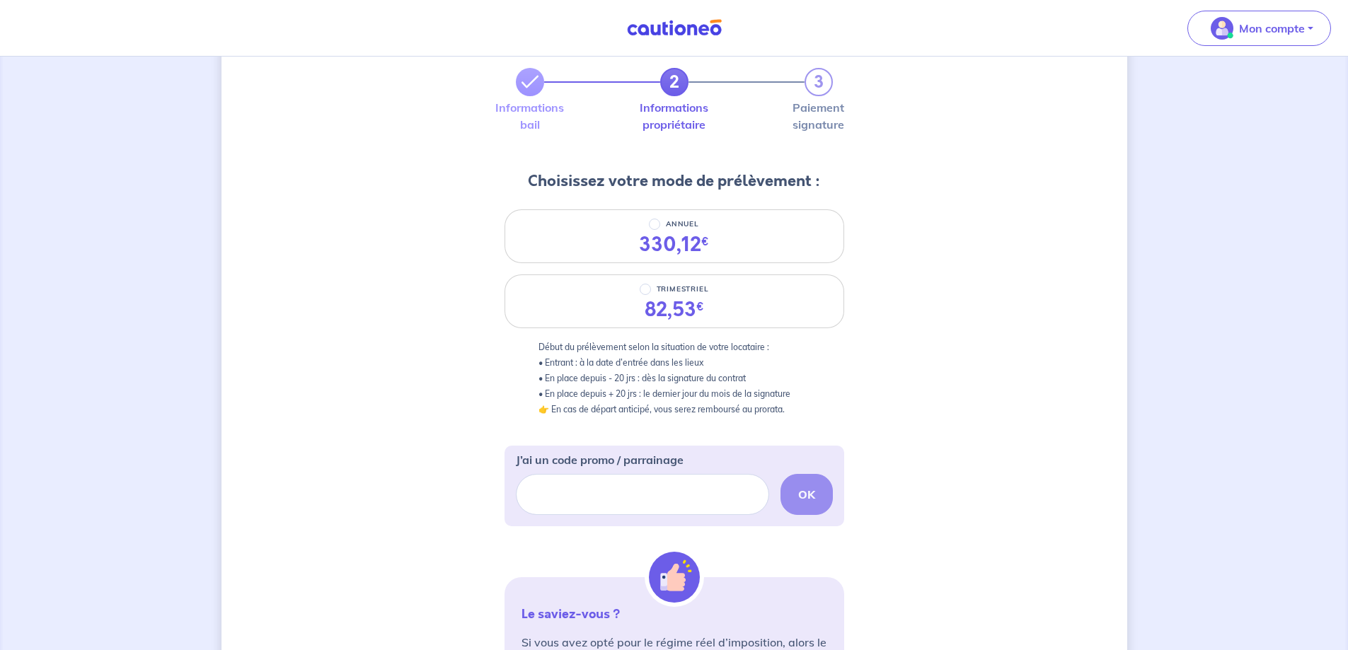
scroll to position [283, 0]
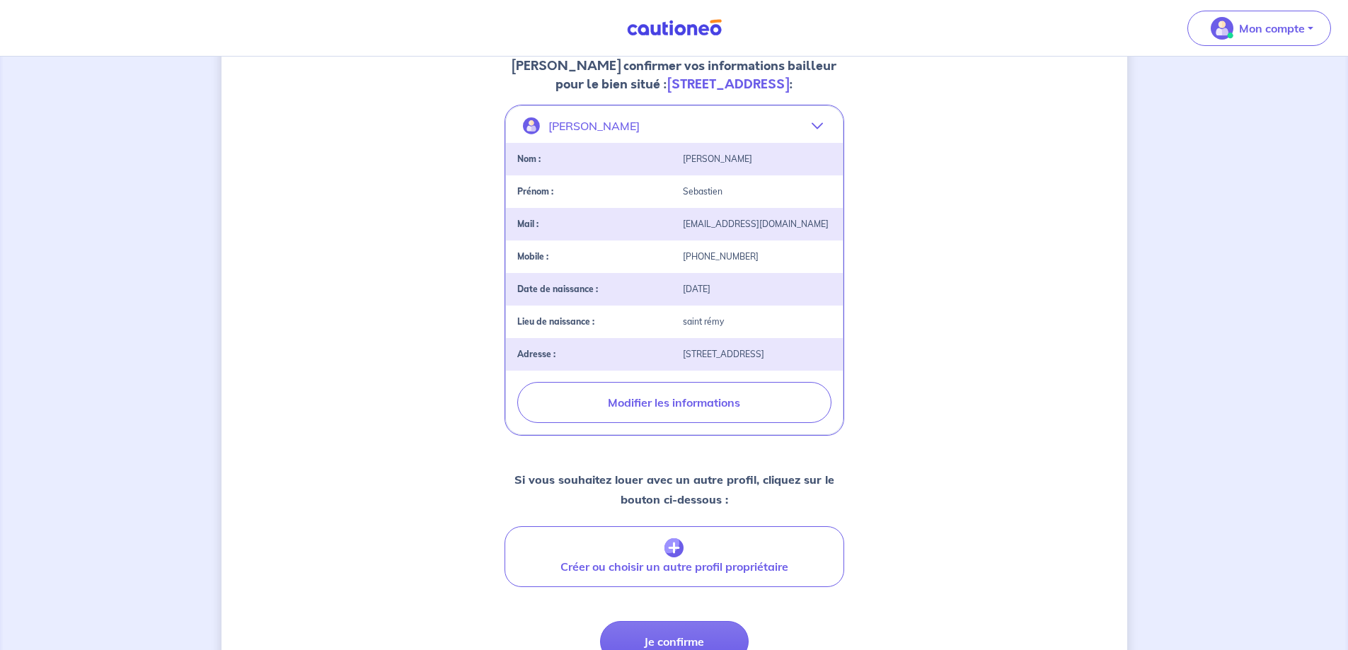
scroll to position [354, 0]
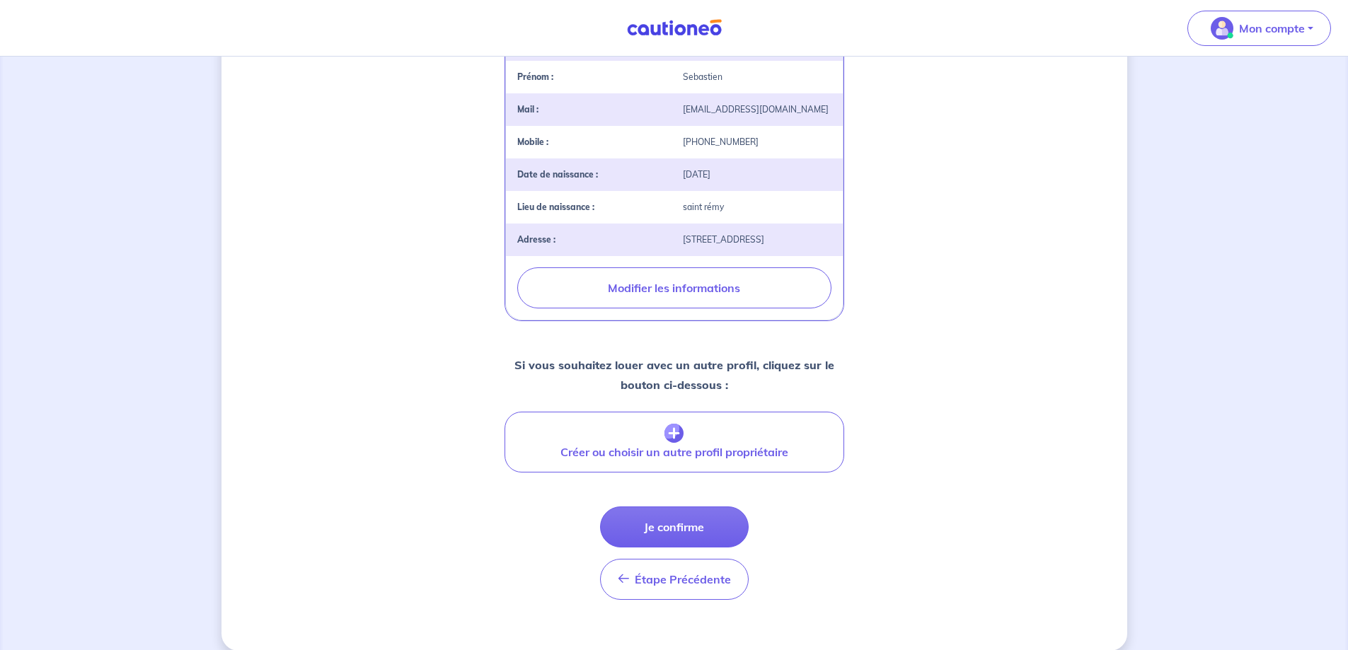
click at [667, 444] on img "button" at bounding box center [674, 434] width 19 height 20
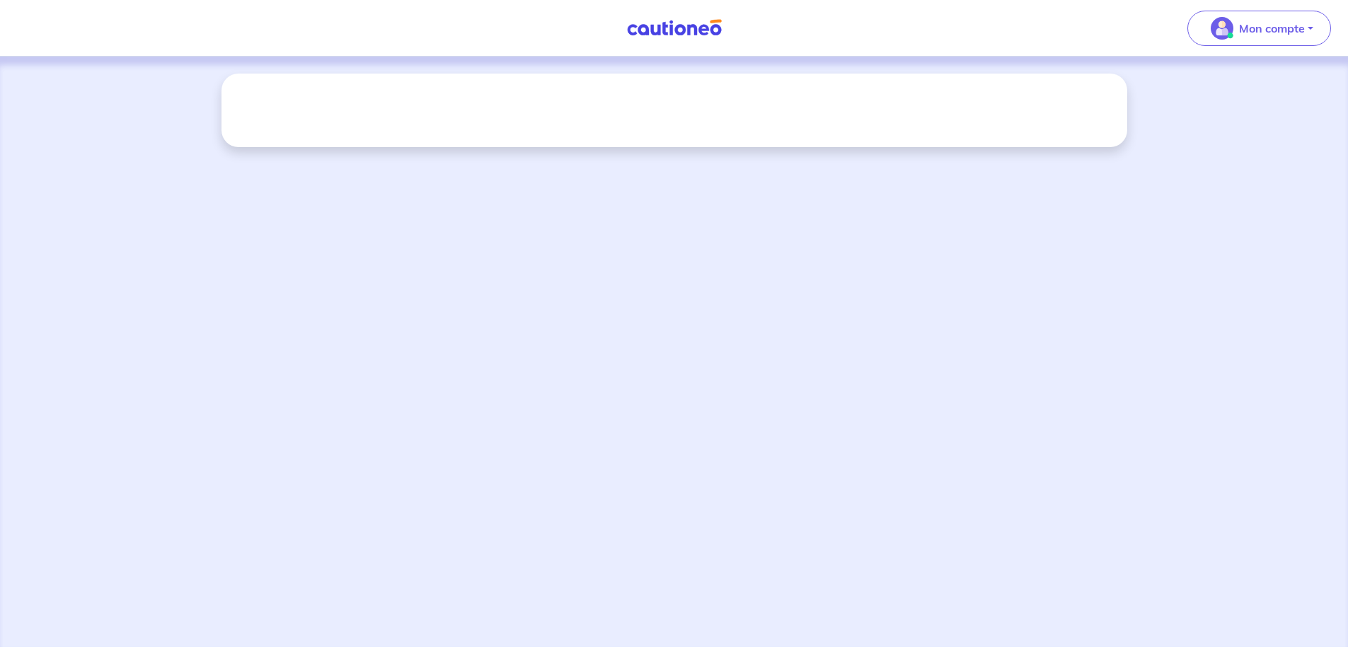
scroll to position [0, 0]
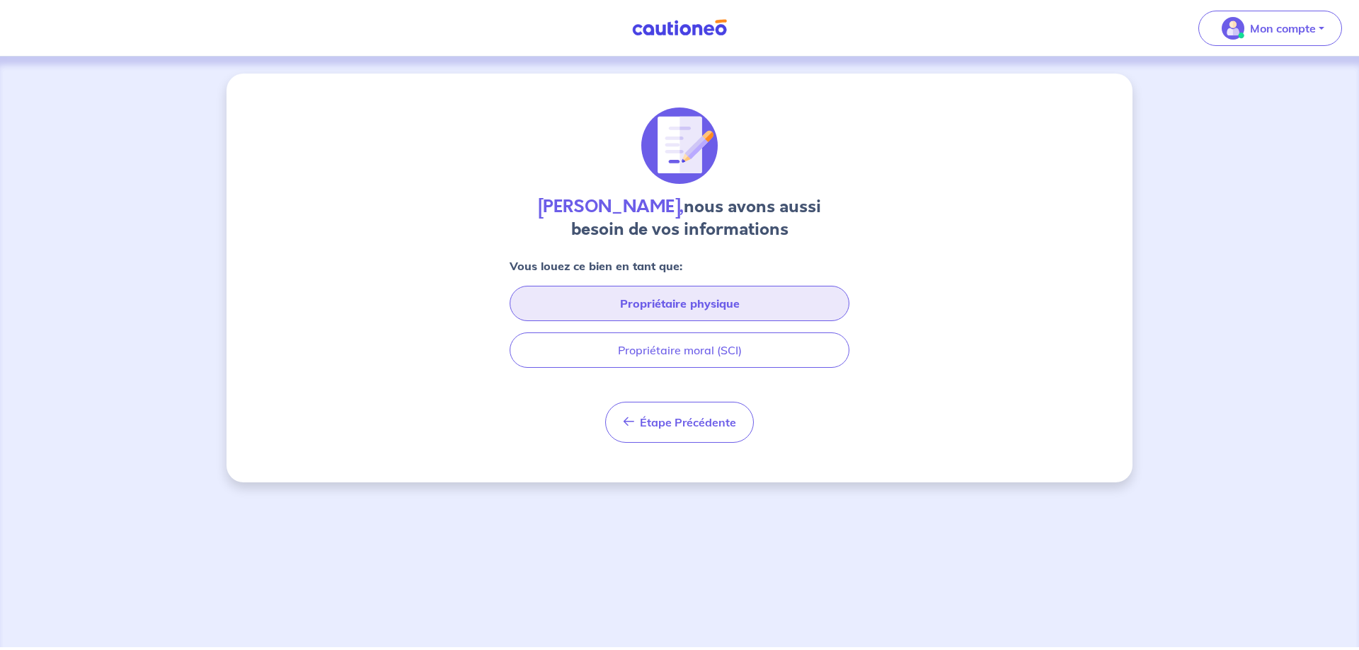
click at [628, 306] on button "Propriétaire physique" at bounding box center [680, 303] width 340 height 35
select select "FR"
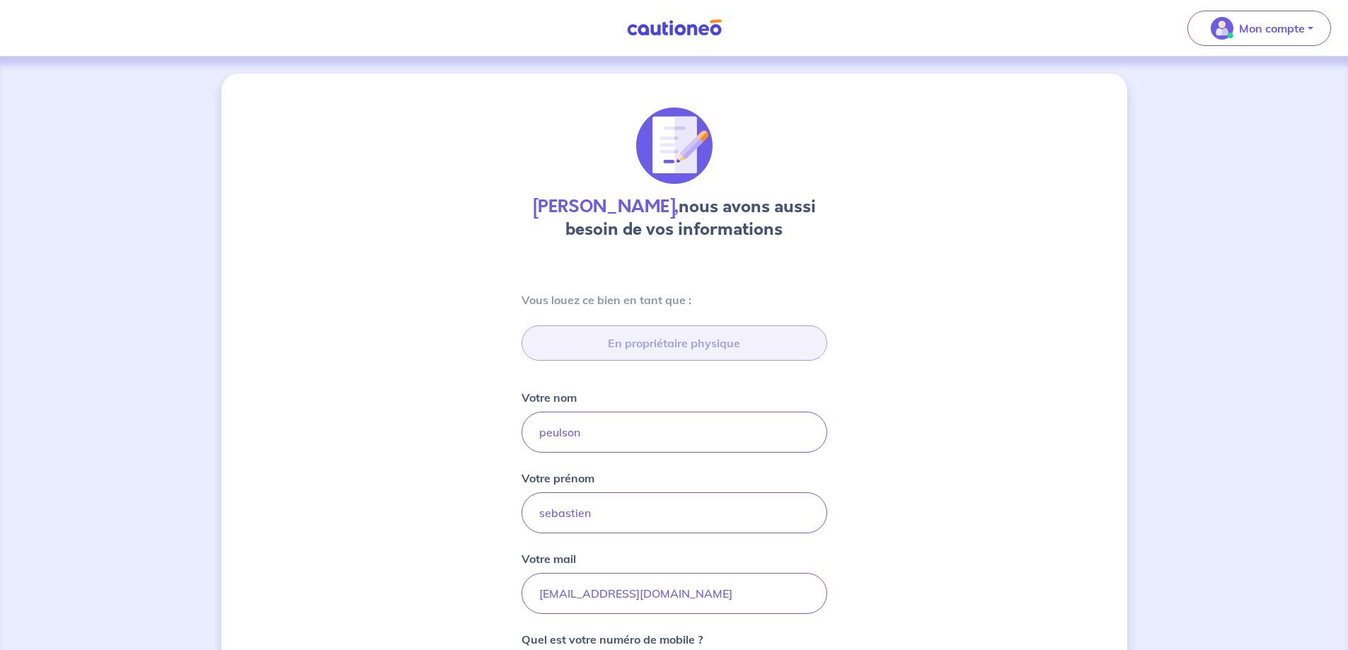
type input "[STREET_ADDRESS]"
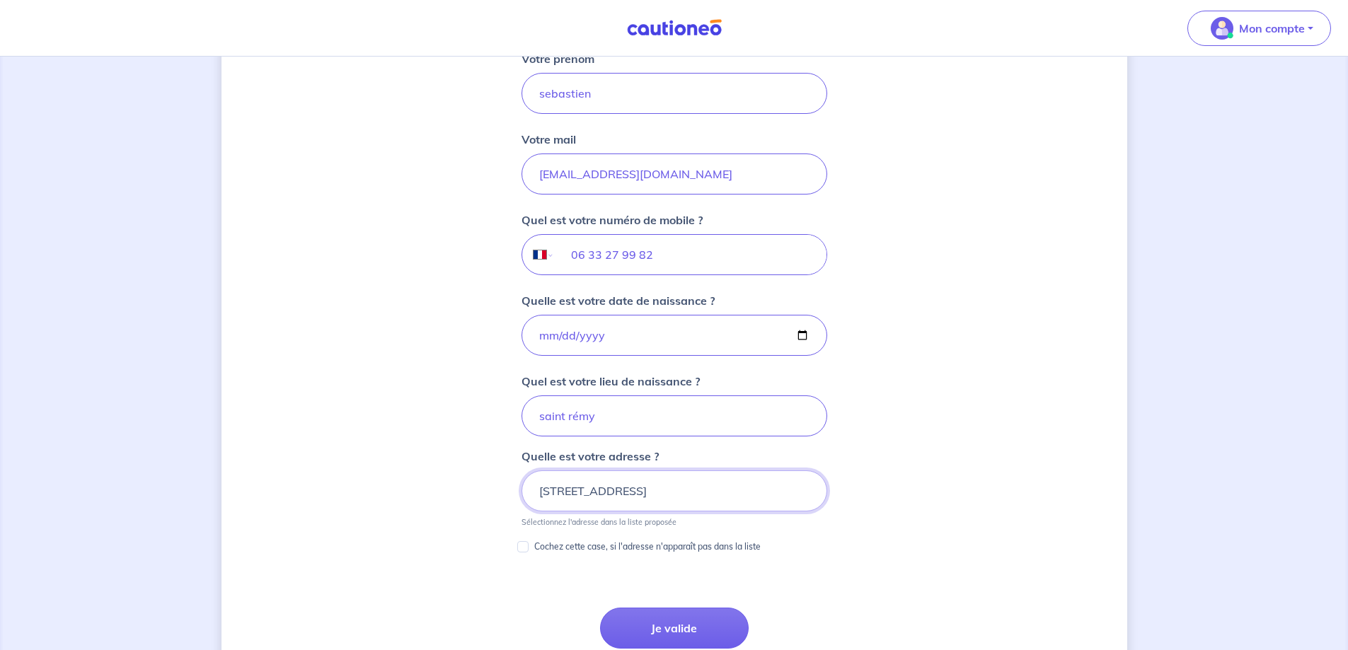
scroll to position [444, 0]
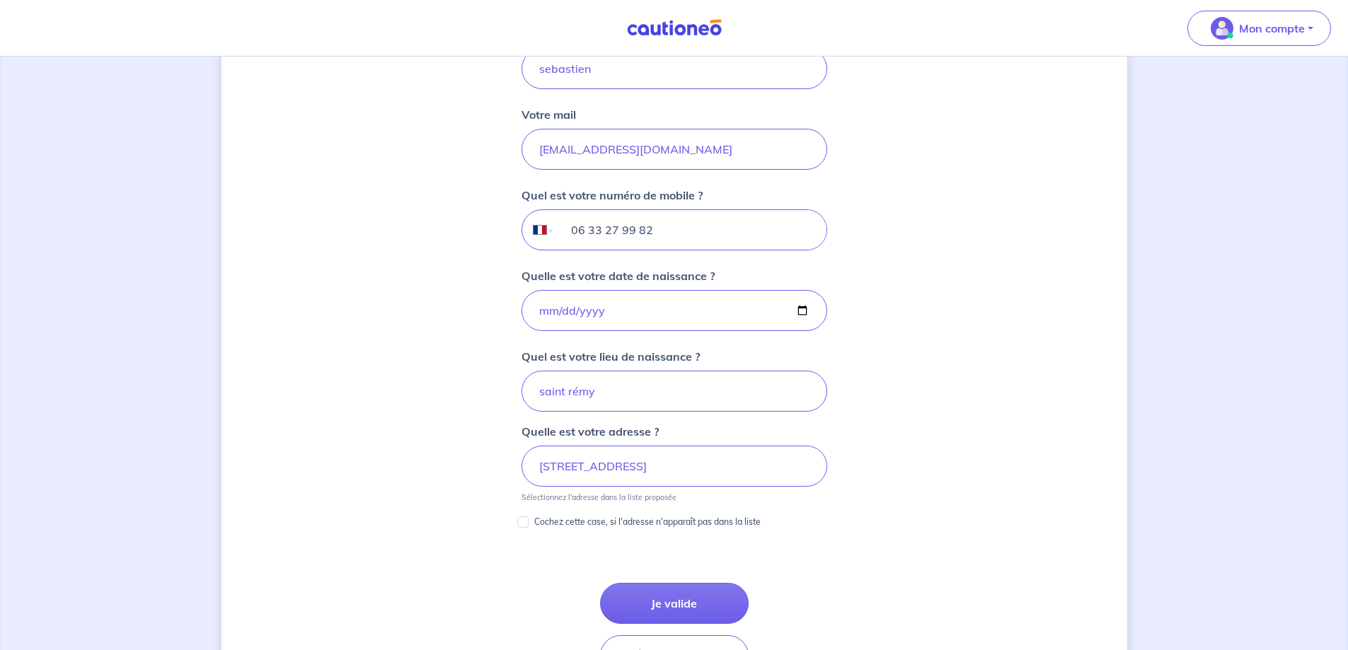
click at [677, 234] on input "06 33 27 99 82" at bounding box center [690, 230] width 272 height 40
type input "0"
type input "06 74 25 61 45"
click at [607, 394] on input "saint rémy" at bounding box center [675, 391] width 306 height 41
type input "s"
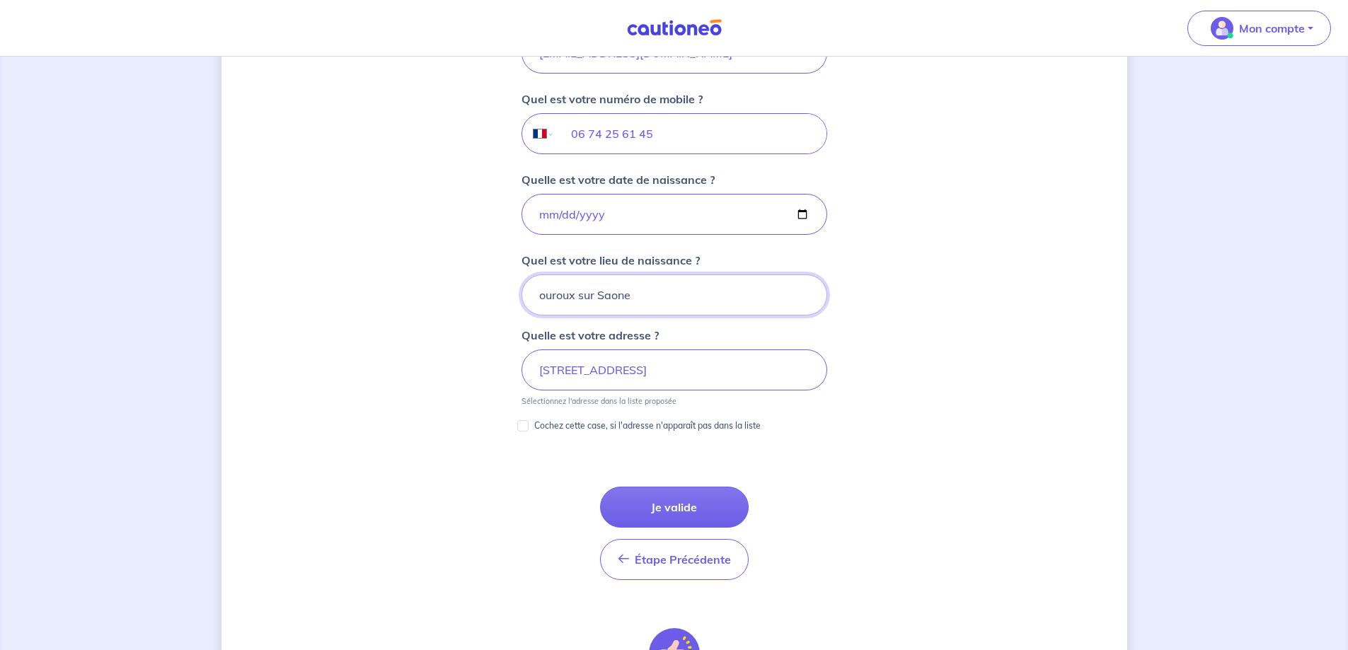
scroll to position [728, 0]
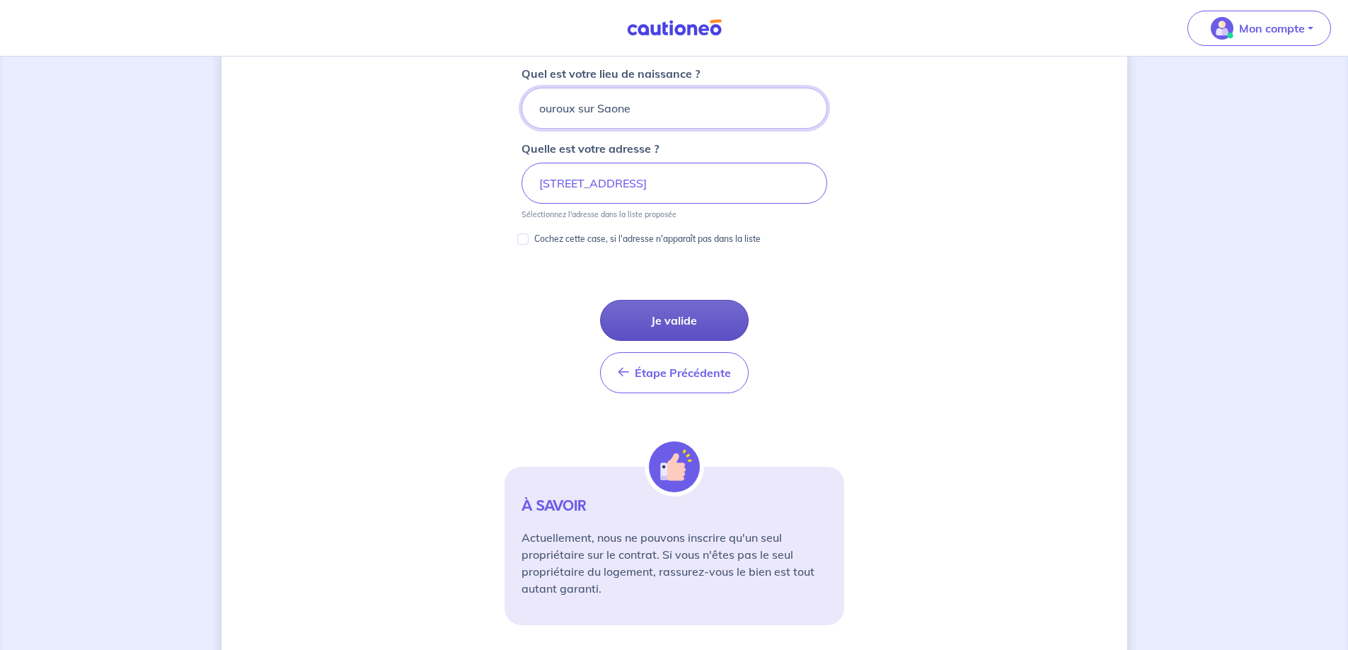
type input "ouroux sur Saone"
click at [653, 321] on button "Je valide" at bounding box center [674, 320] width 149 height 41
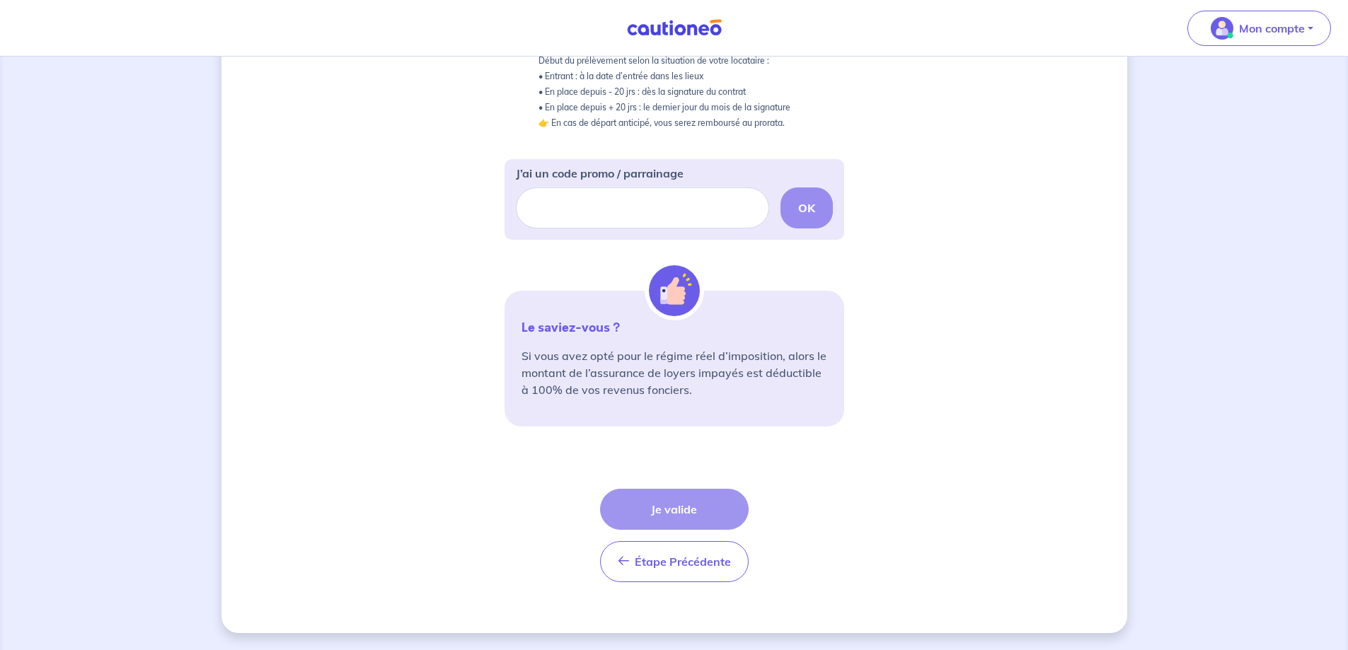
scroll to position [148, 0]
